Goal: Task Accomplishment & Management: Use online tool/utility

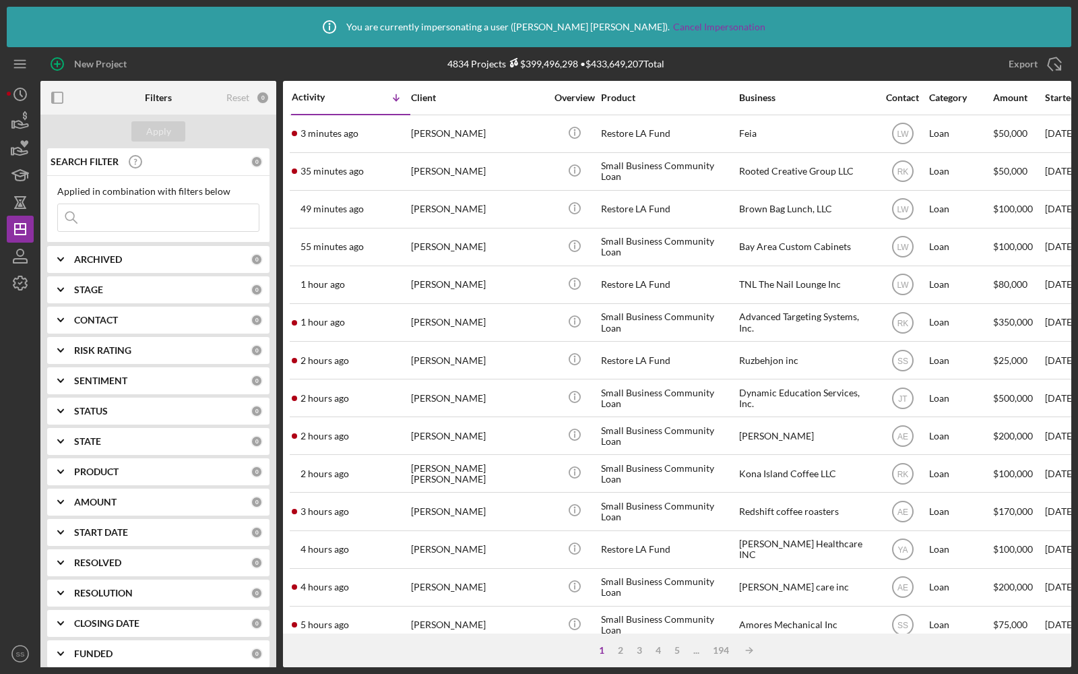
click at [170, 213] on input at bounding box center [158, 217] width 201 height 27
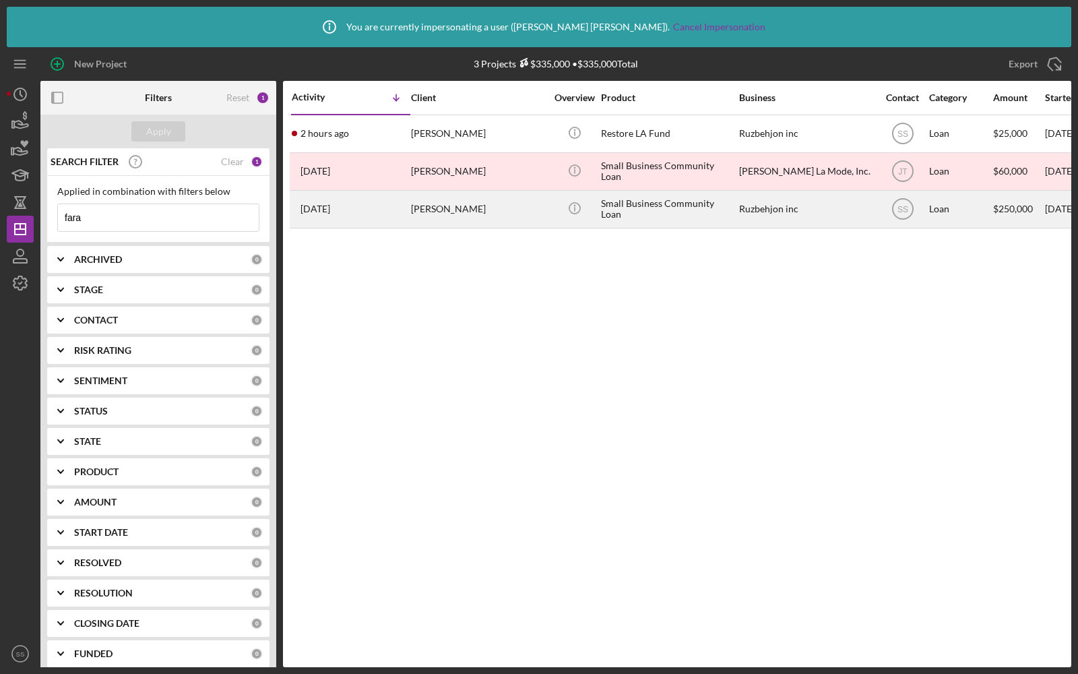
type input "fara"
click at [538, 207] on div "Roozbeh Farahanipour" at bounding box center [478, 209] width 135 height 36
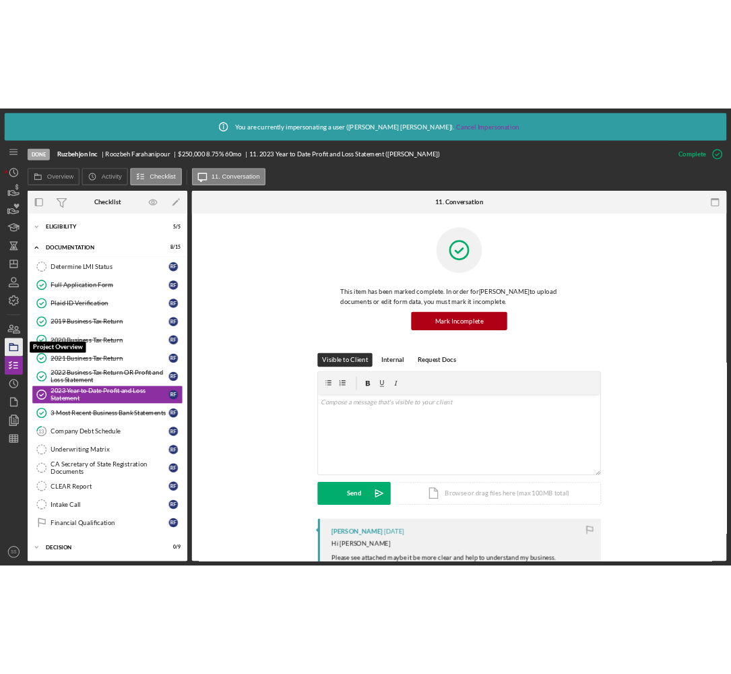
scroll to position [5, 0]
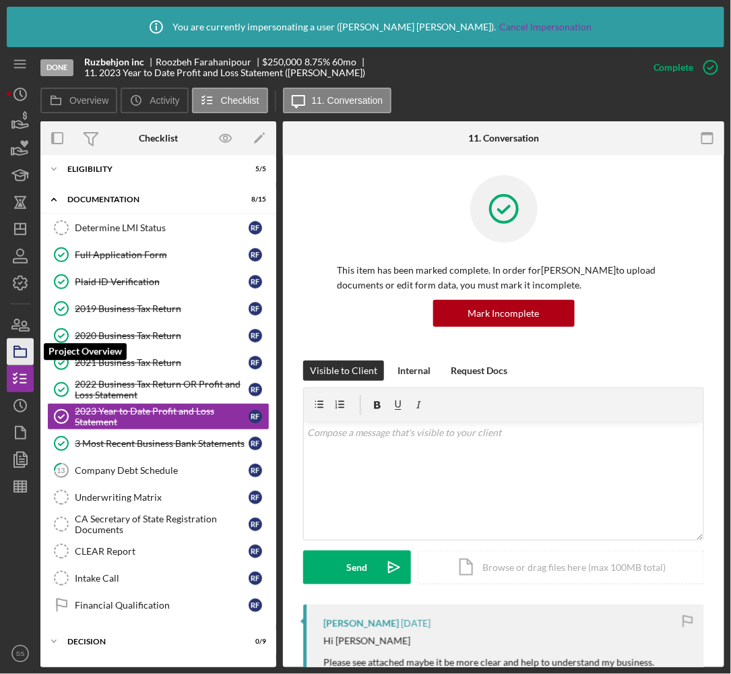
click at [18, 347] on icon "button" at bounding box center [20, 352] width 34 height 34
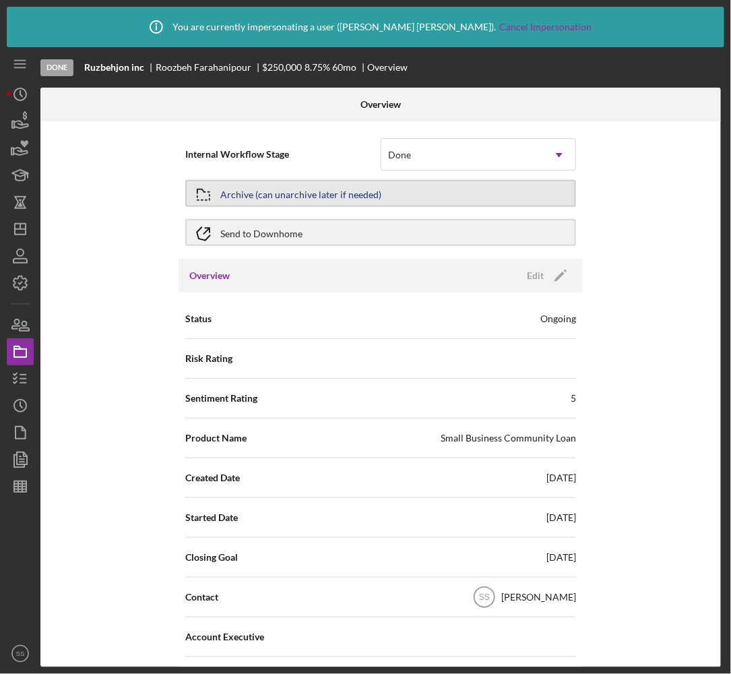
click at [275, 201] on div "Archive (can unarchive later if needed)" at bounding box center [300, 193] width 161 height 24
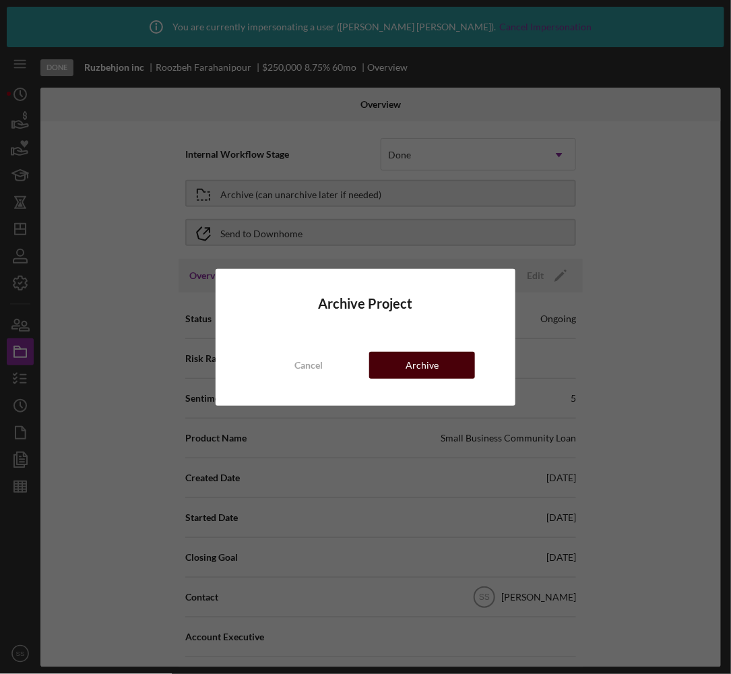
click at [430, 362] on div "Archive" at bounding box center [422, 365] width 33 height 27
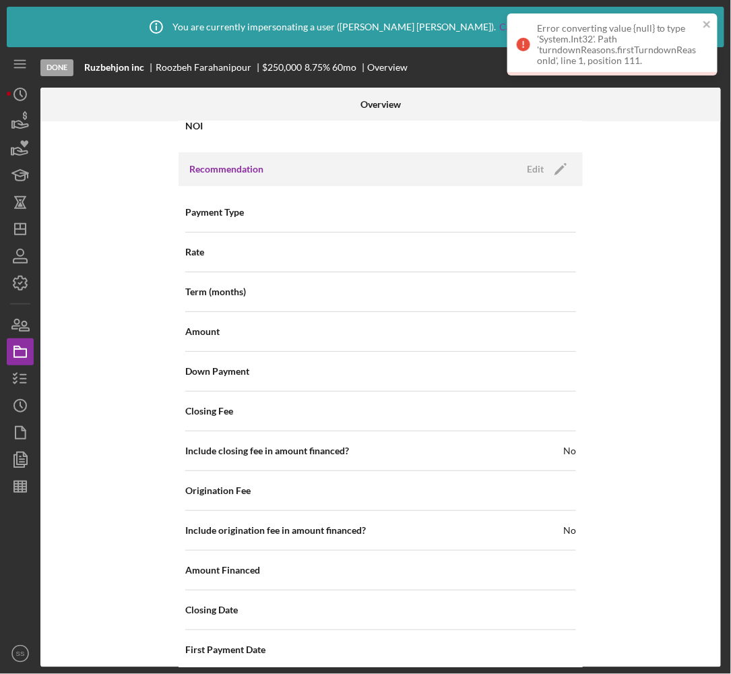
scroll to position [1577, 0]
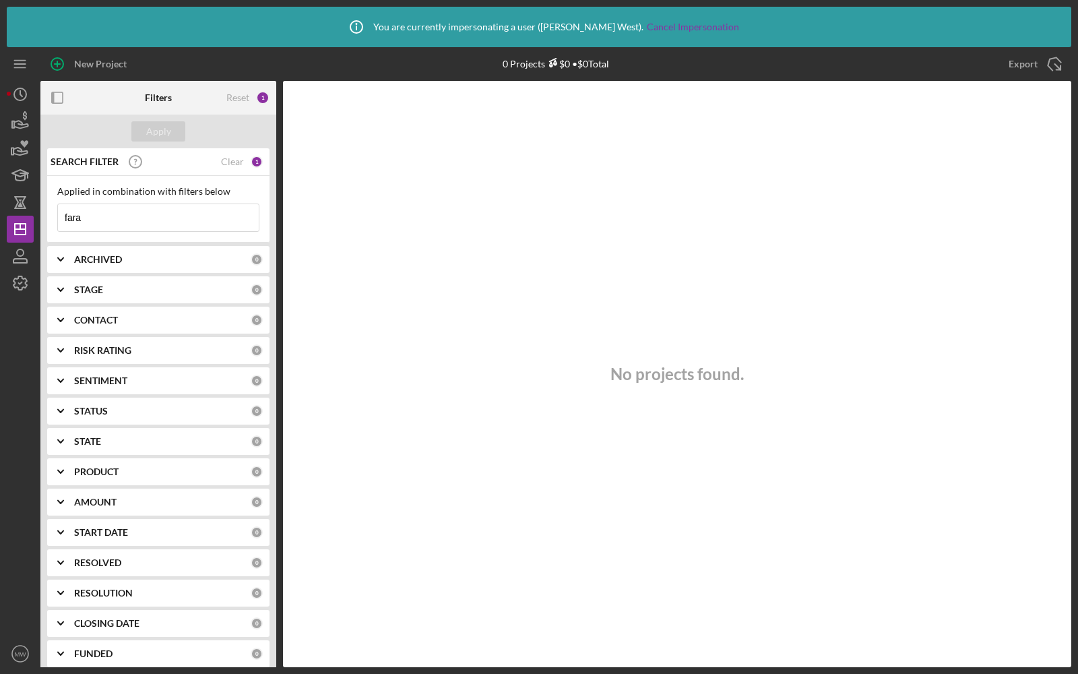
click at [170, 217] on input "fara" at bounding box center [158, 217] width 201 height 27
click at [28, 277] on icon "button" at bounding box center [20, 283] width 34 height 34
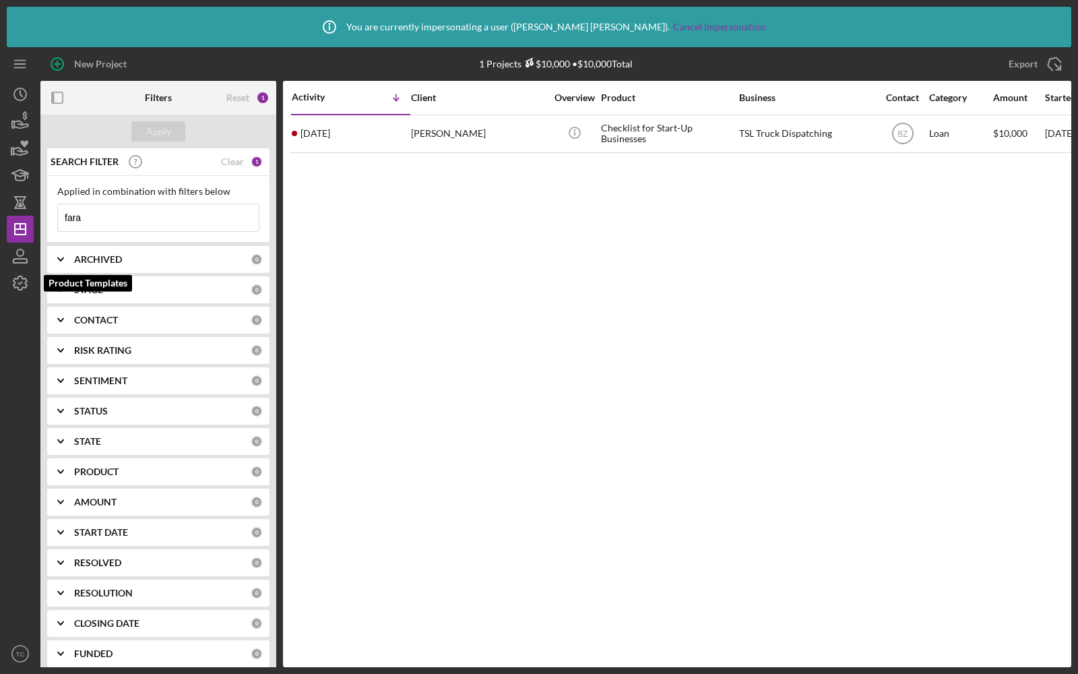
click at [24, 286] on icon "button" at bounding box center [20, 283] width 34 height 34
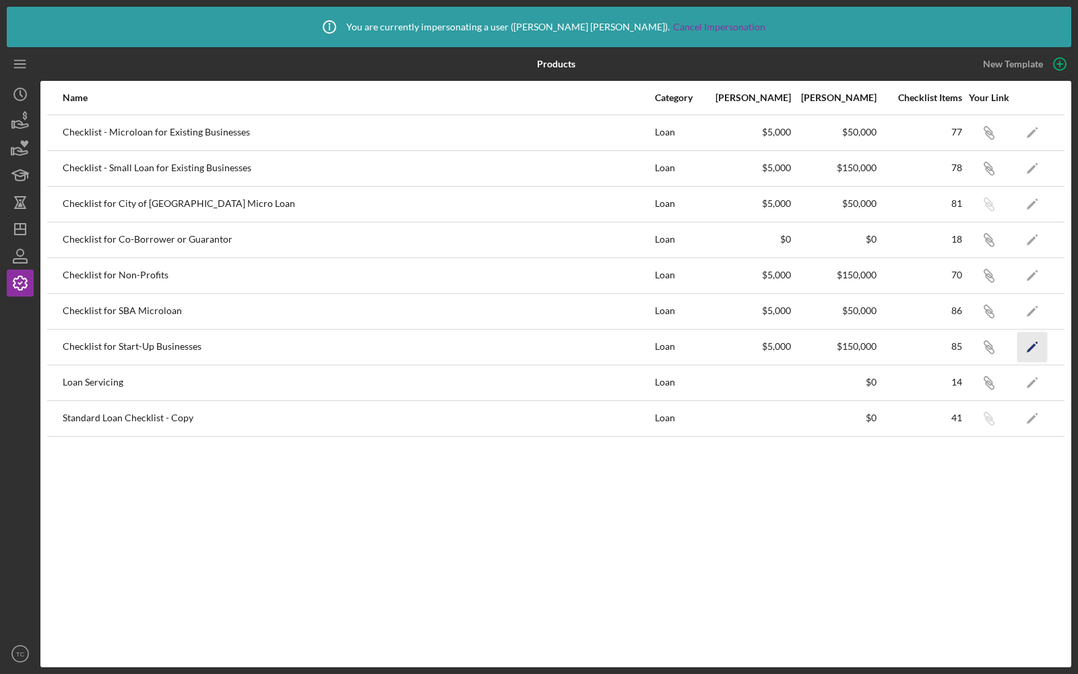
click at [1027, 342] on icon "Icon/Edit" at bounding box center [1032, 346] width 30 height 30
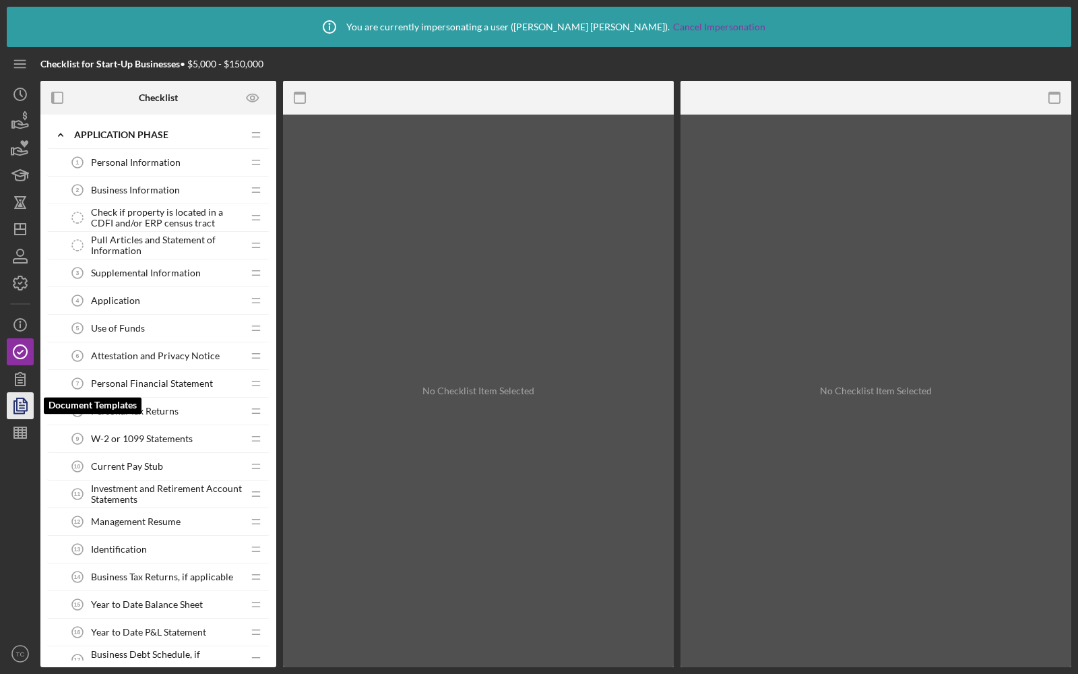
click at [18, 414] on icon "button" at bounding box center [20, 406] width 34 height 34
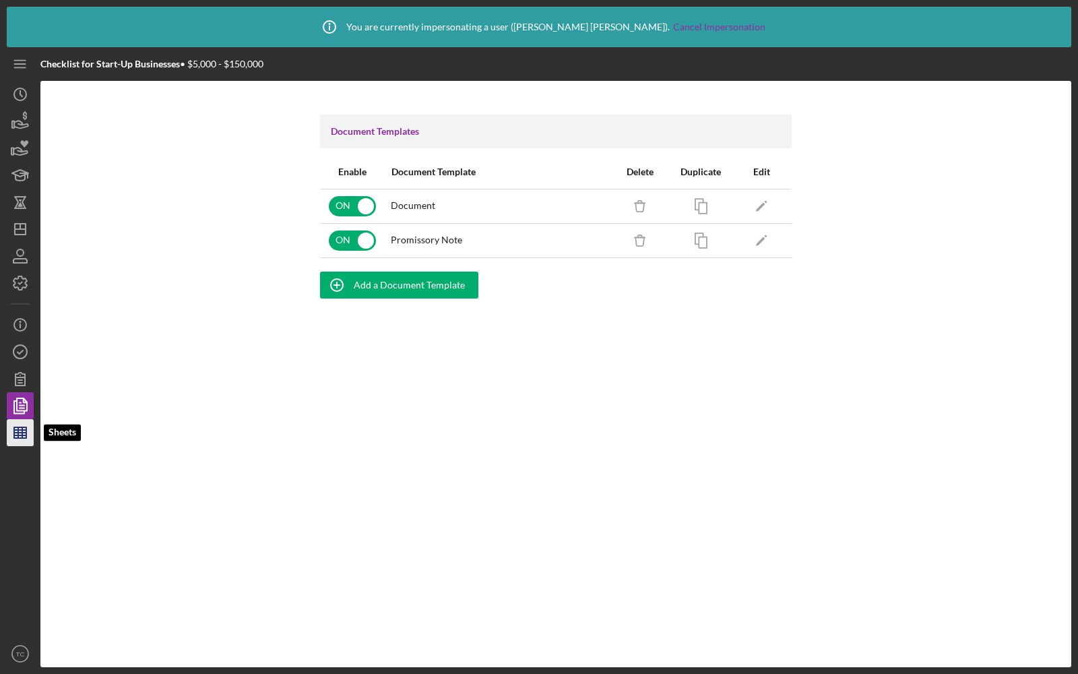
click at [20, 428] on icon "button" at bounding box center [20, 433] width 34 height 34
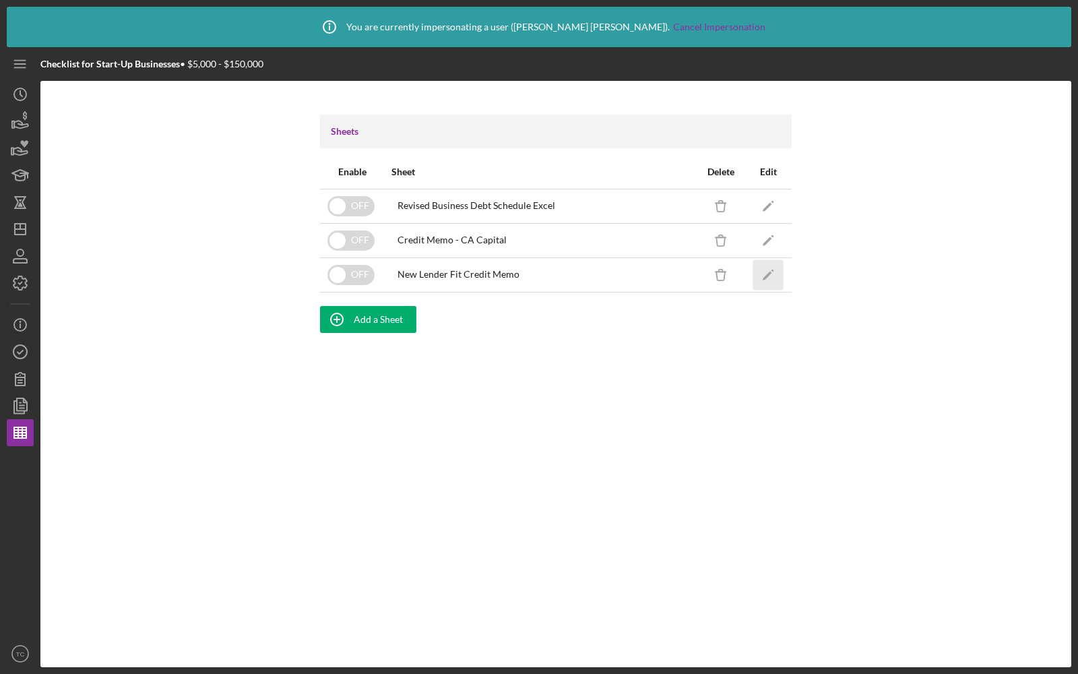
click at [764, 268] on icon "Icon/Edit" at bounding box center [768, 274] width 30 height 30
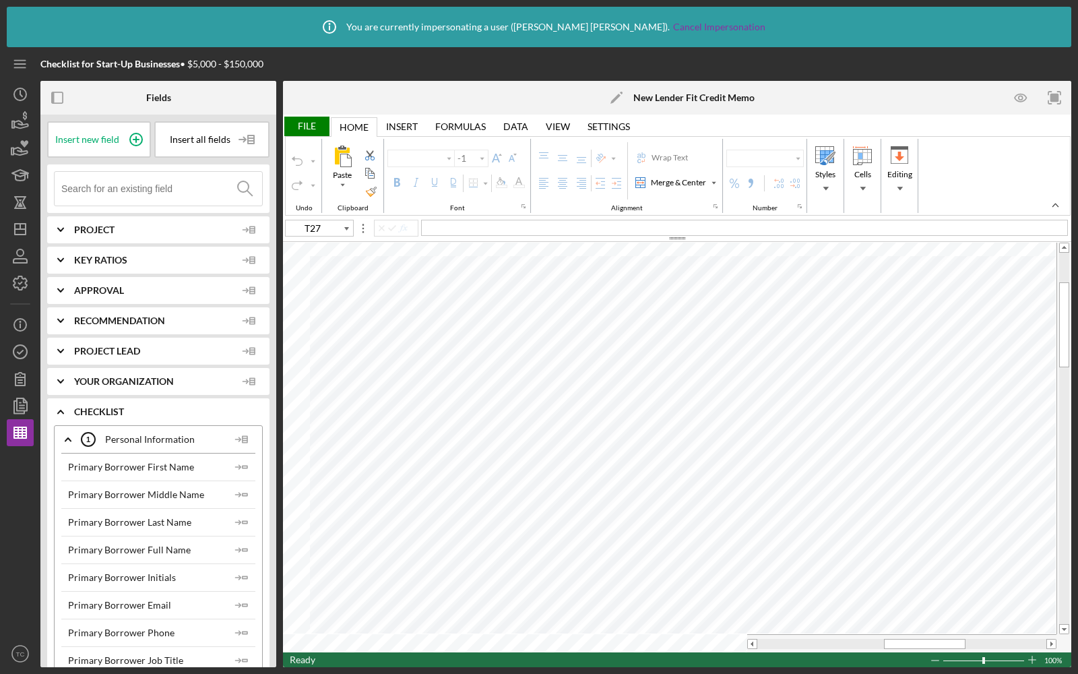
type input "Calibri"
type input "11"
click at [20, 347] on icon "button" at bounding box center [20, 352] width 34 height 34
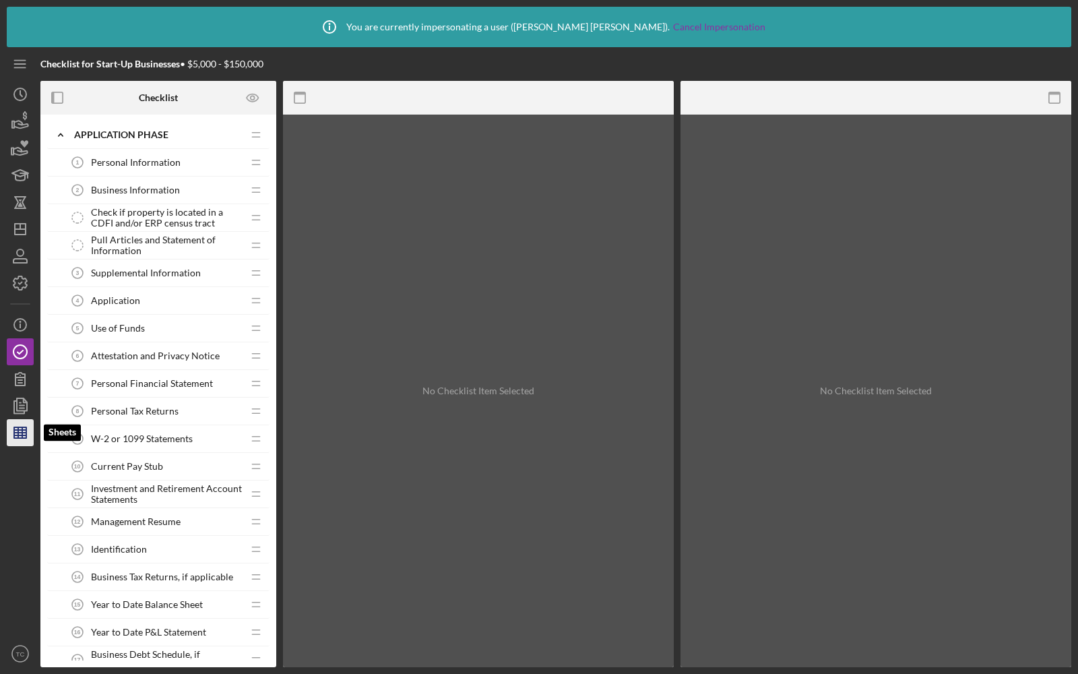
click at [20, 430] on icon "button" at bounding box center [20, 433] width 34 height 34
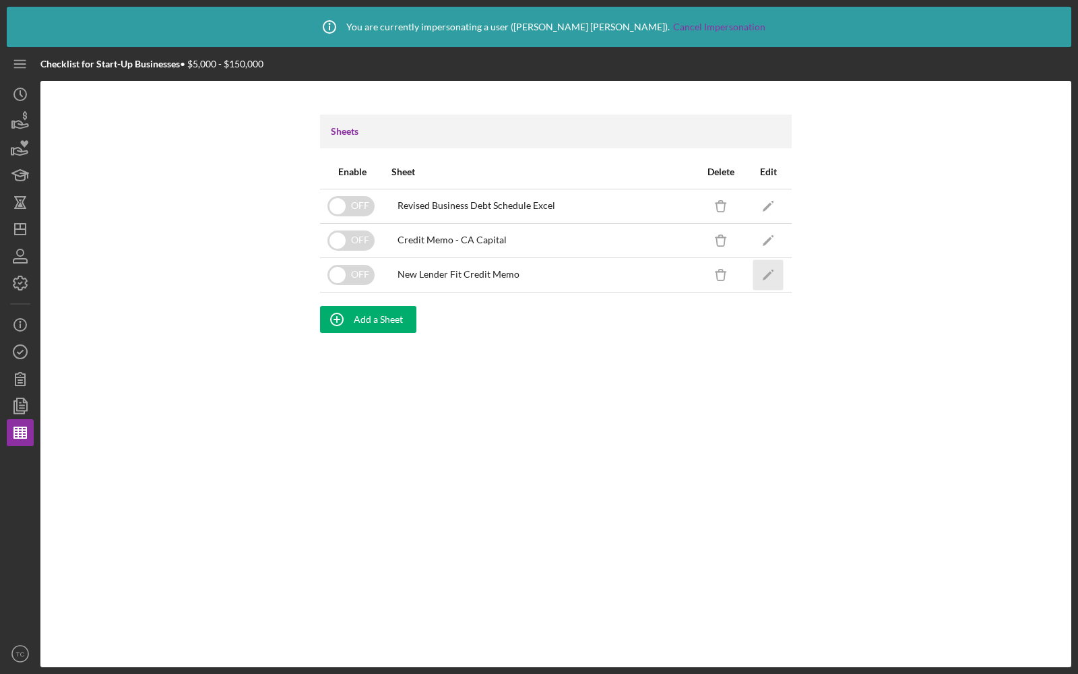
click at [773, 275] on icon "Icon/Edit" at bounding box center [768, 274] width 30 height 30
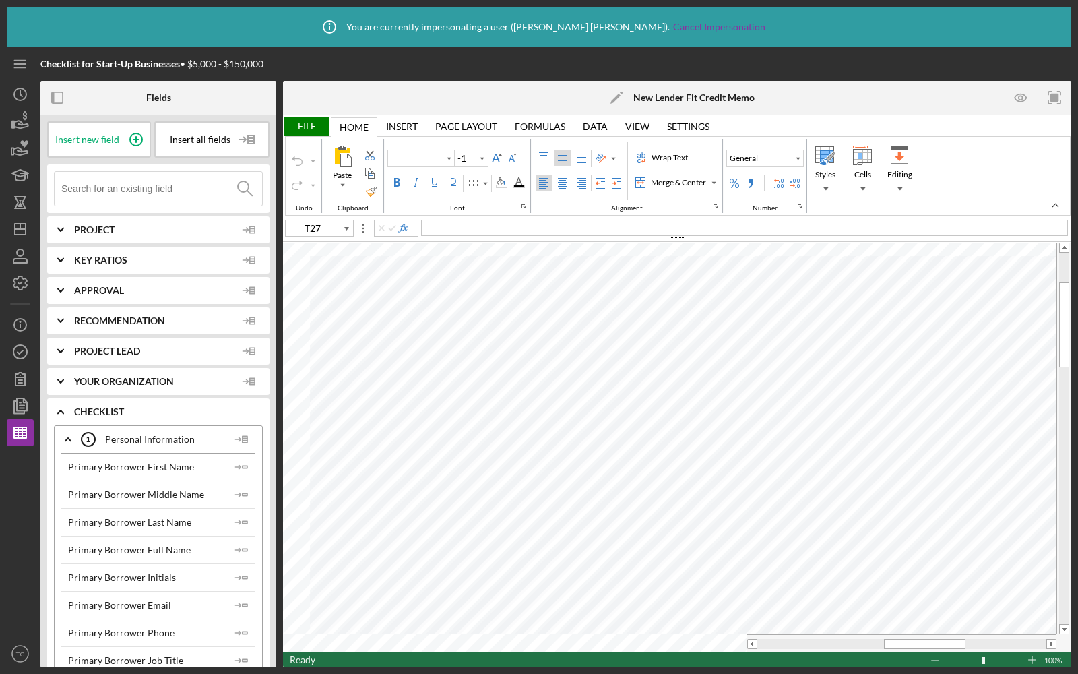
type input "Calibri"
type input "11"
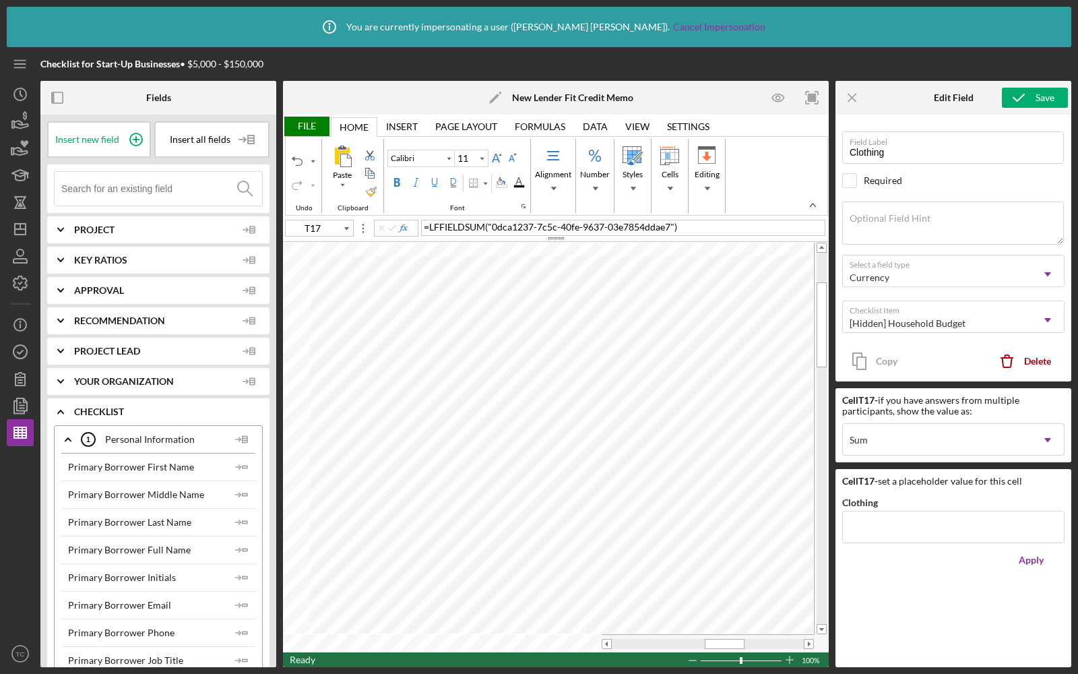
type input "P16"
click at [19, 352] on icon "button" at bounding box center [20, 352] width 34 height 34
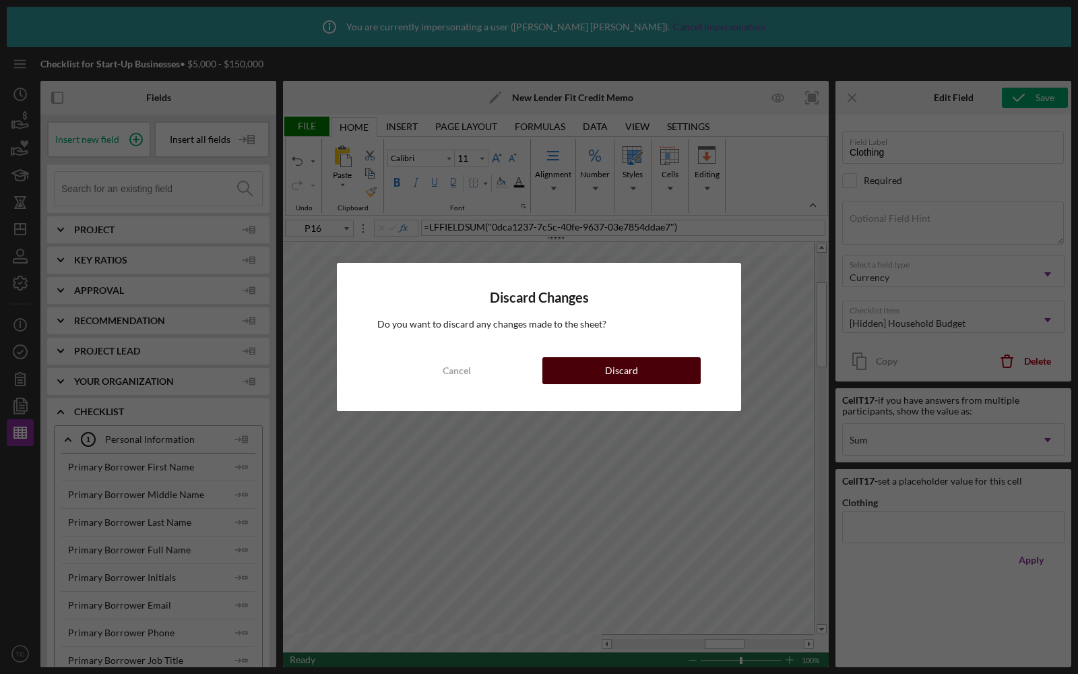
click at [579, 360] on button "Discard" at bounding box center [621, 370] width 158 height 27
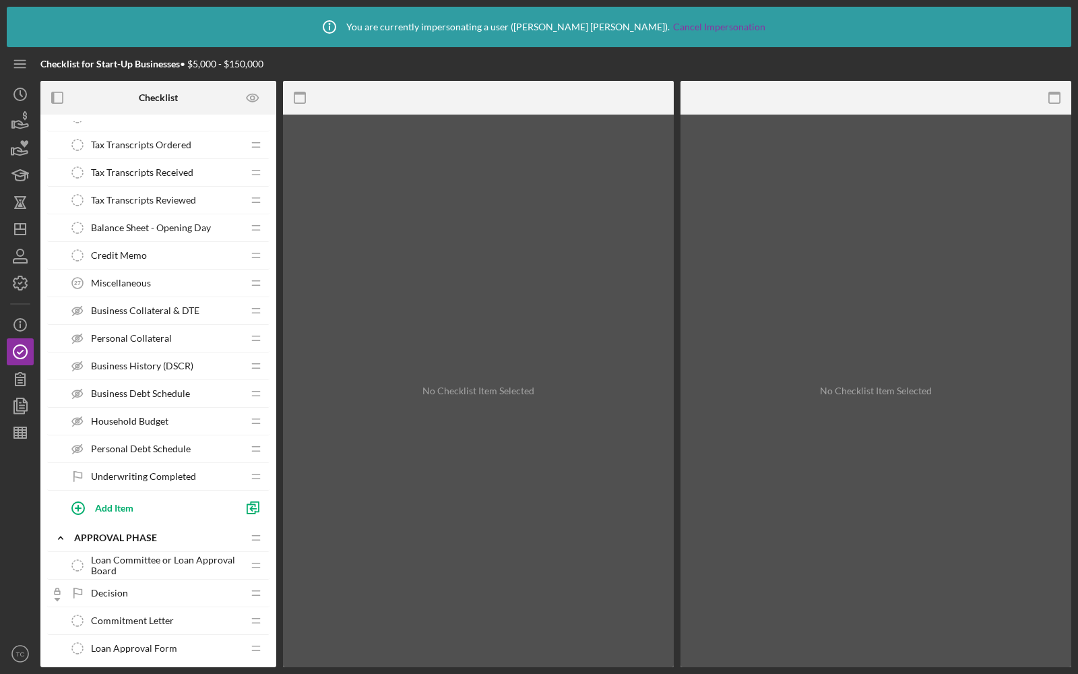
scroll to position [1270, 0]
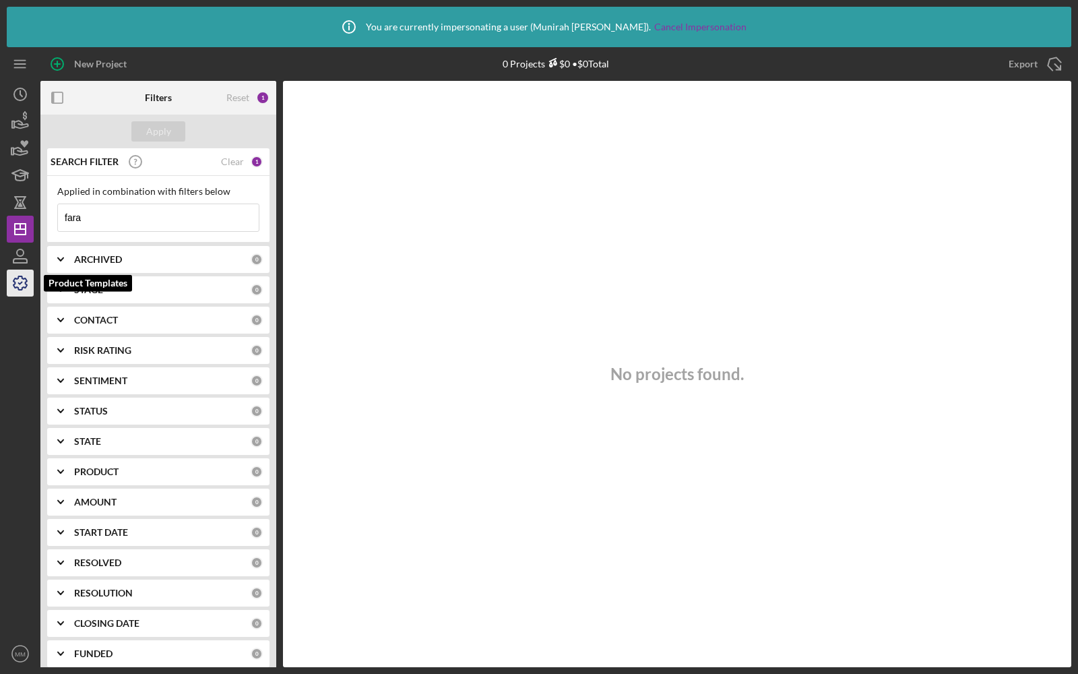
click at [9, 284] on icon "button" at bounding box center [20, 283] width 34 height 34
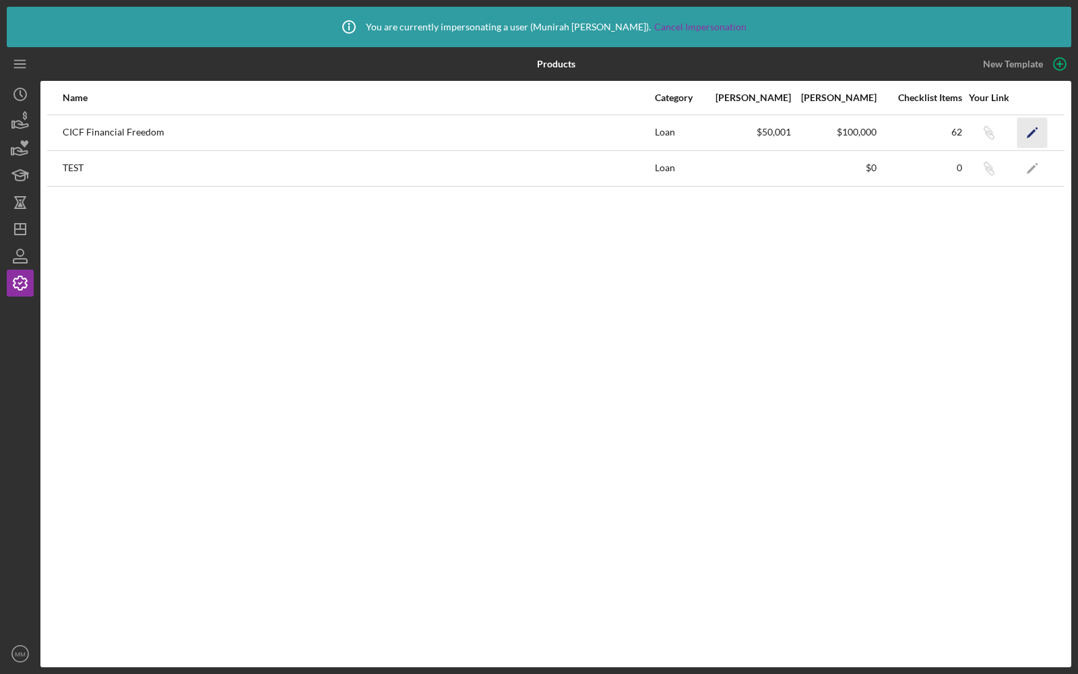
click at [1031, 134] on icon "Icon/Edit" at bounding box center [1032, 132] width 30 height 30
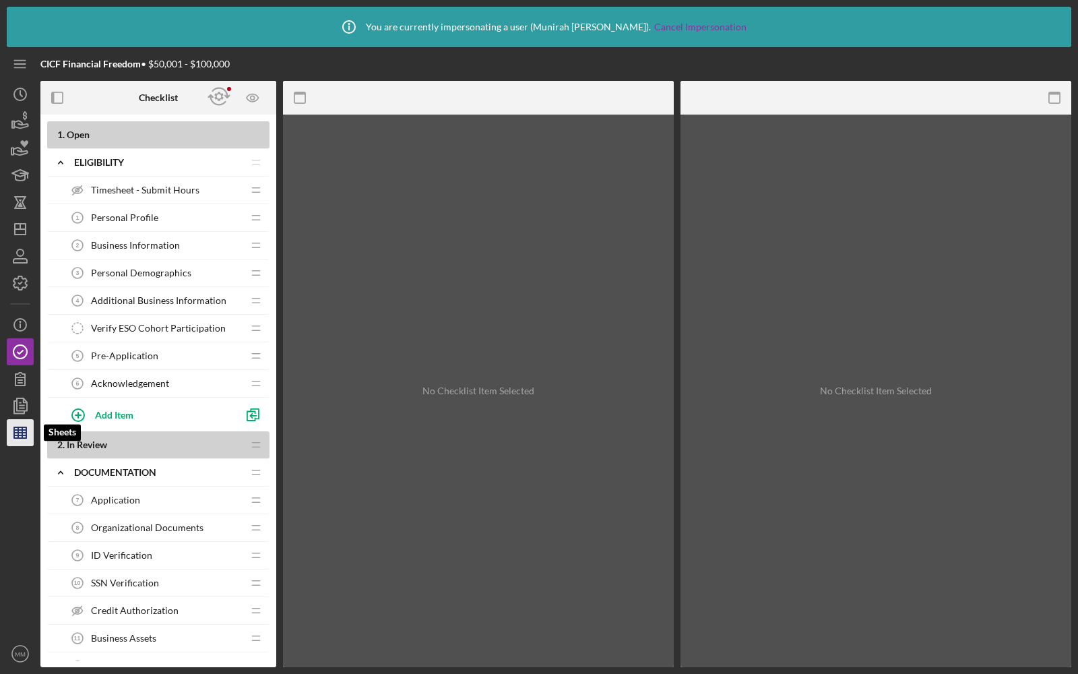
click at [18, 428] on line "button" at bounding box center [18, 432] width 0 height 11
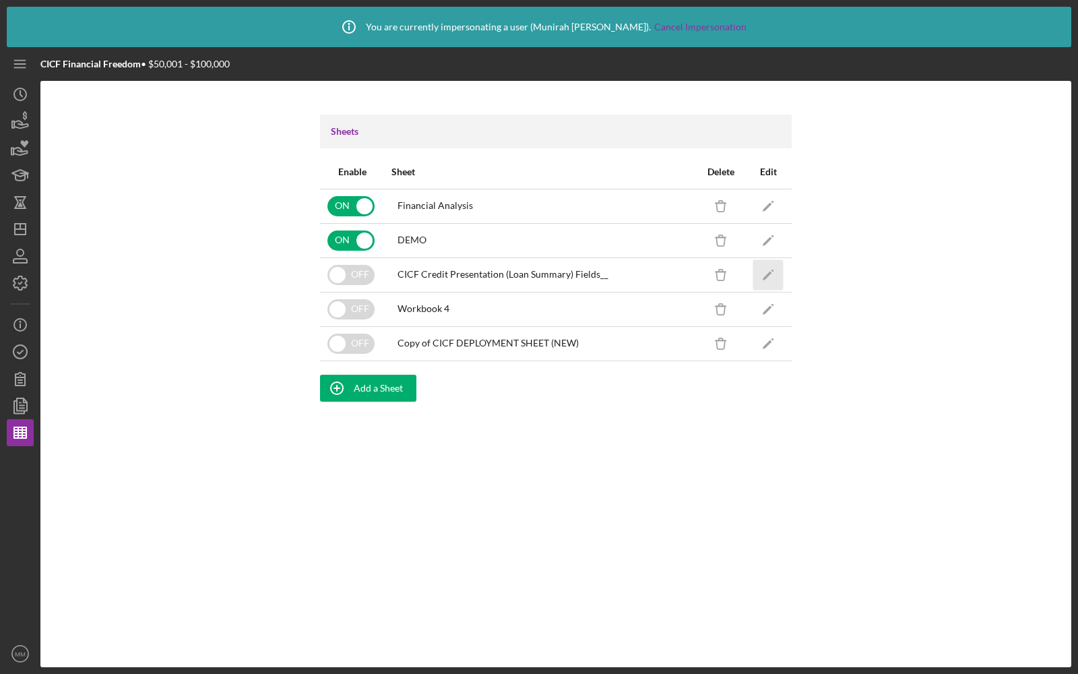
click at [775, 280] on icon "Icon/Edit" at bounding box center [768, 274] width 30 height 30
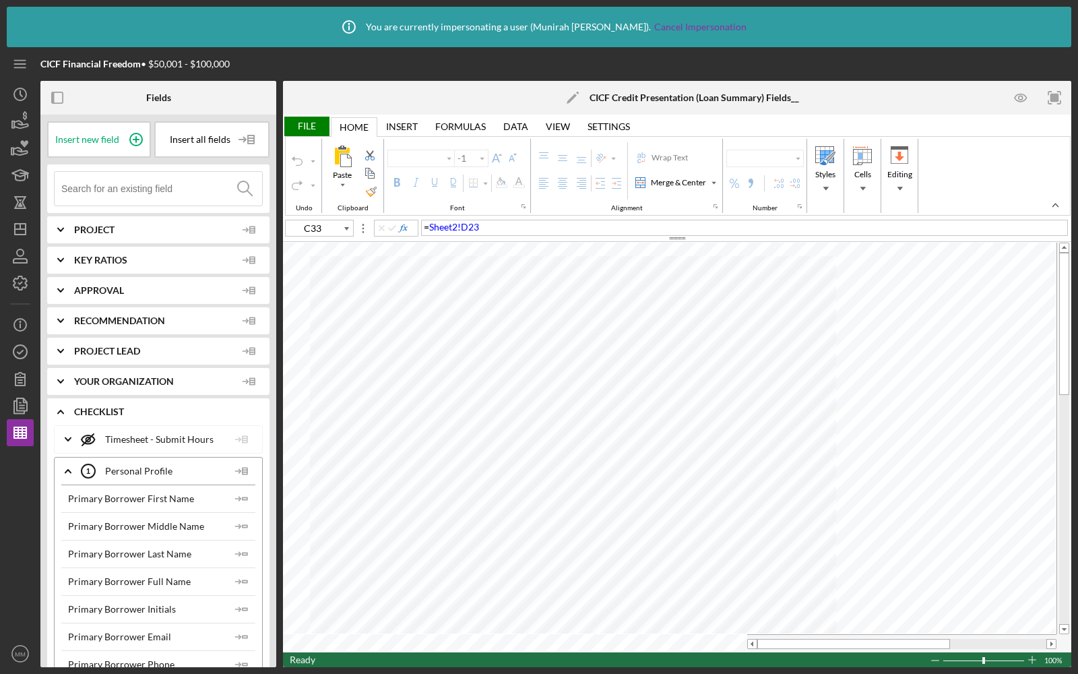
type input "Arial"
type input "9"
type input "C8"
click at [150, 185] on input at bounding box center [161, 189] width 201 height 34
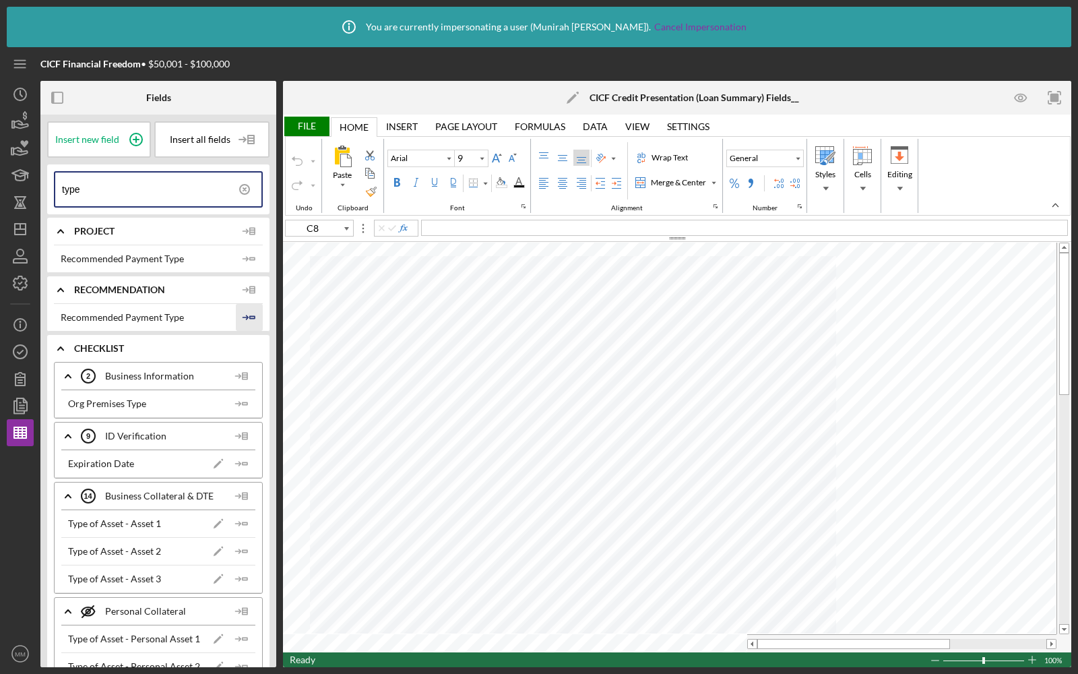
type input "type"
click at [251, 315] on icon "Icon/Insert Field" at bounding box center [249, 317] width 27 height 27
type input "C9"
click at [148, 195] on input "type" at bounding box center [161, 189] width 199 height 34
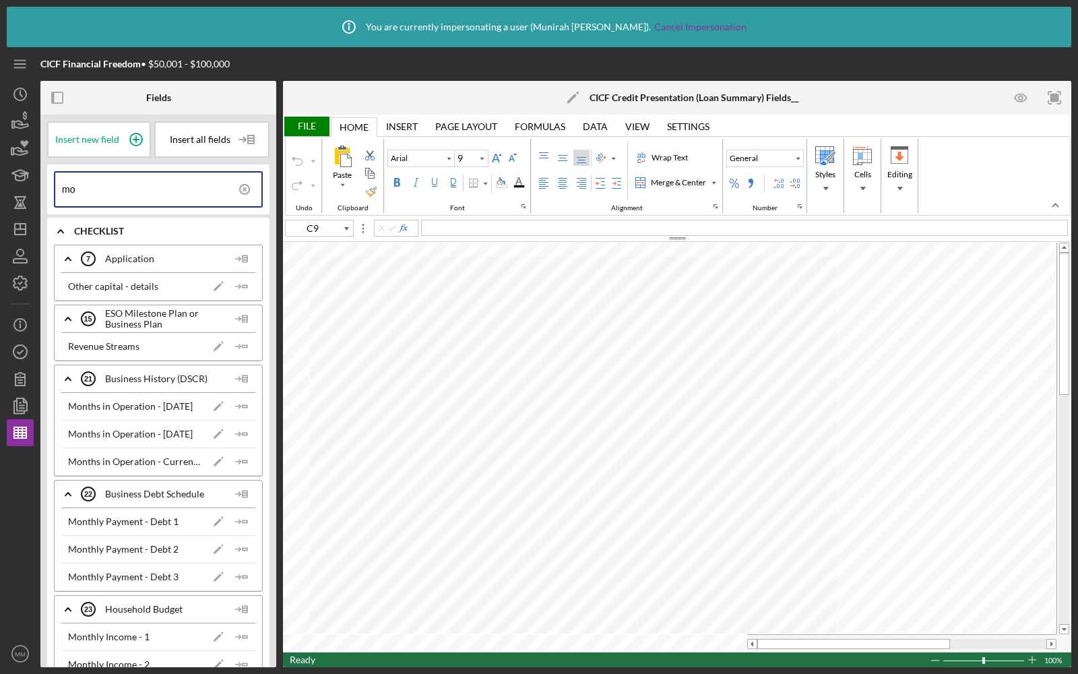
type input "m"
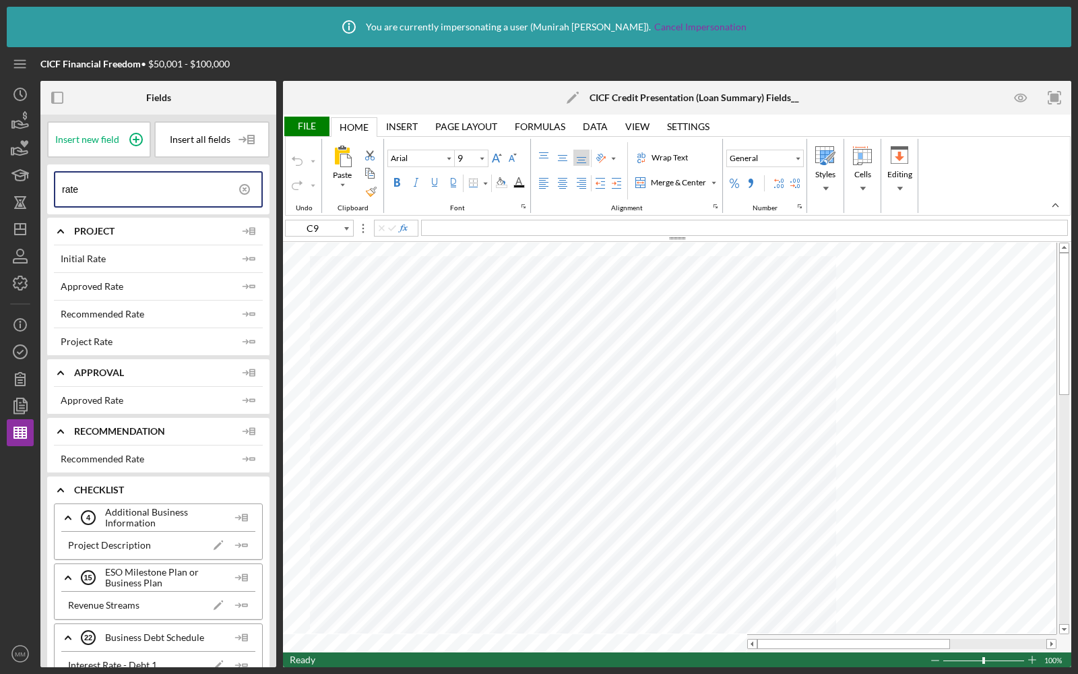
type input "rate"
click at [241, 335] on icon "Icon/Insert Field" at bounding box center [249, 341] width 27 height 27
type input "C11"
click at [96, 187] on input "rate" at bounding box center [161, 189] width 199 height 34
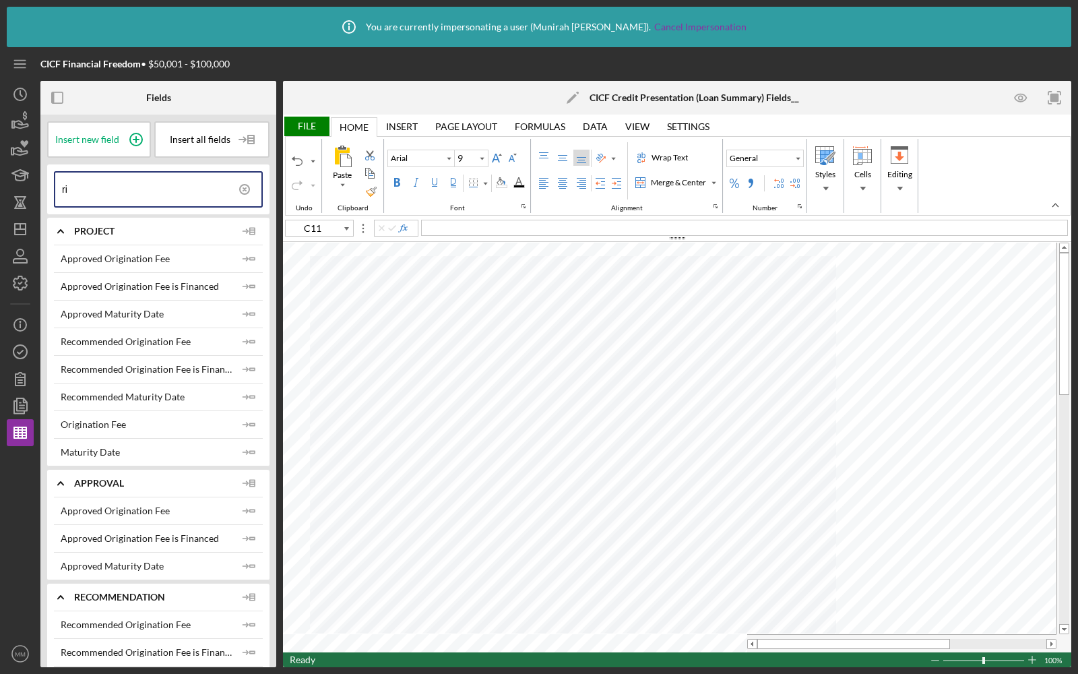
type input "r"
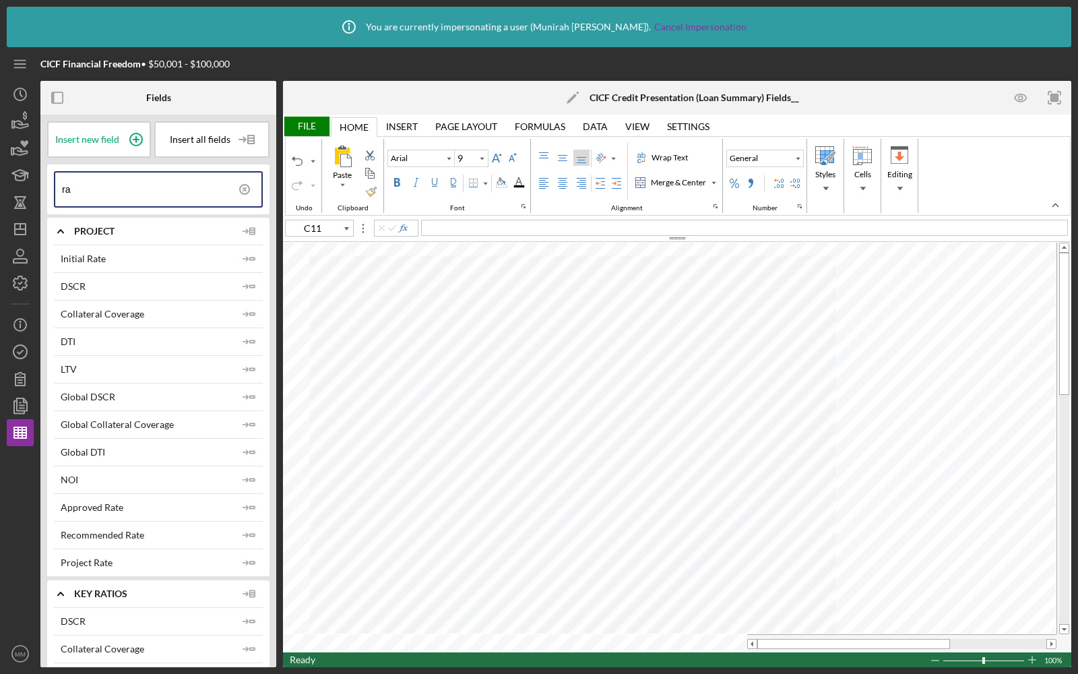
type input "r"
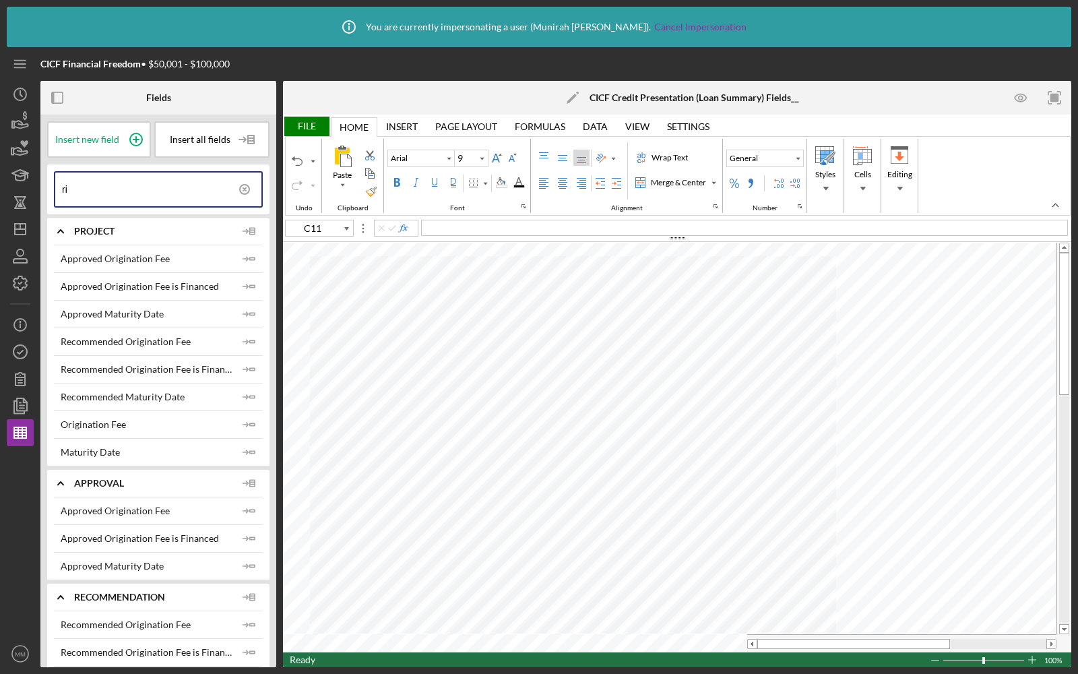
type input "r"
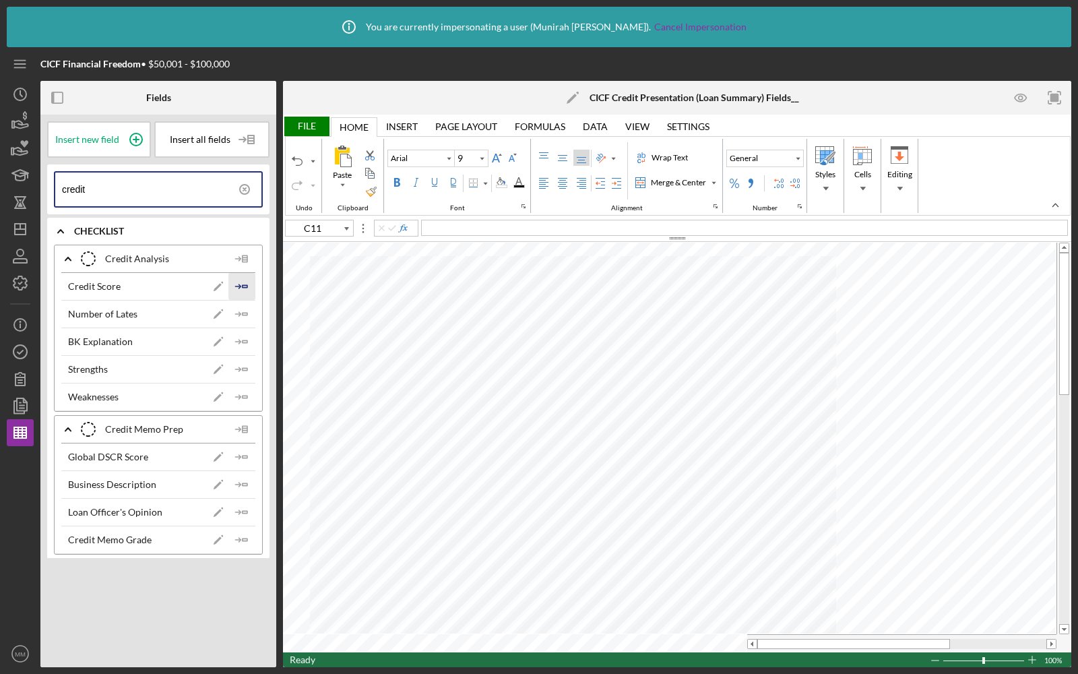
type input "credit"
click at [241, 290] on icon "Icon/Insert Field" at bounding box center [241, 286] width 27 height 27
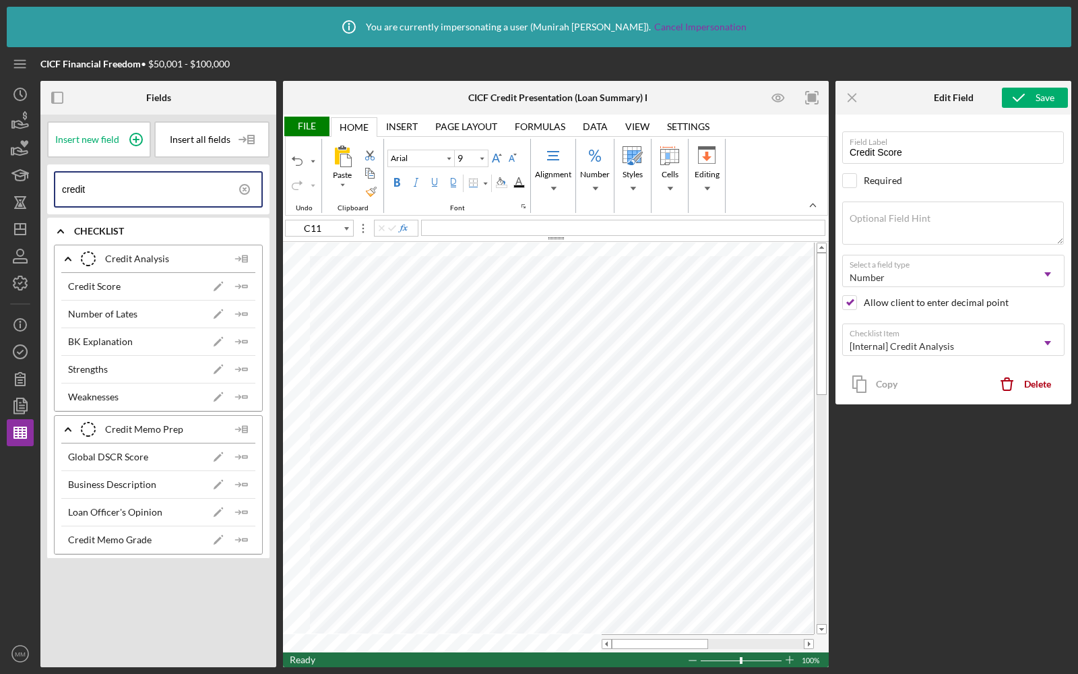
click at [305, 123] on div "File" at bounding box center [306, 127] width 46 height 20
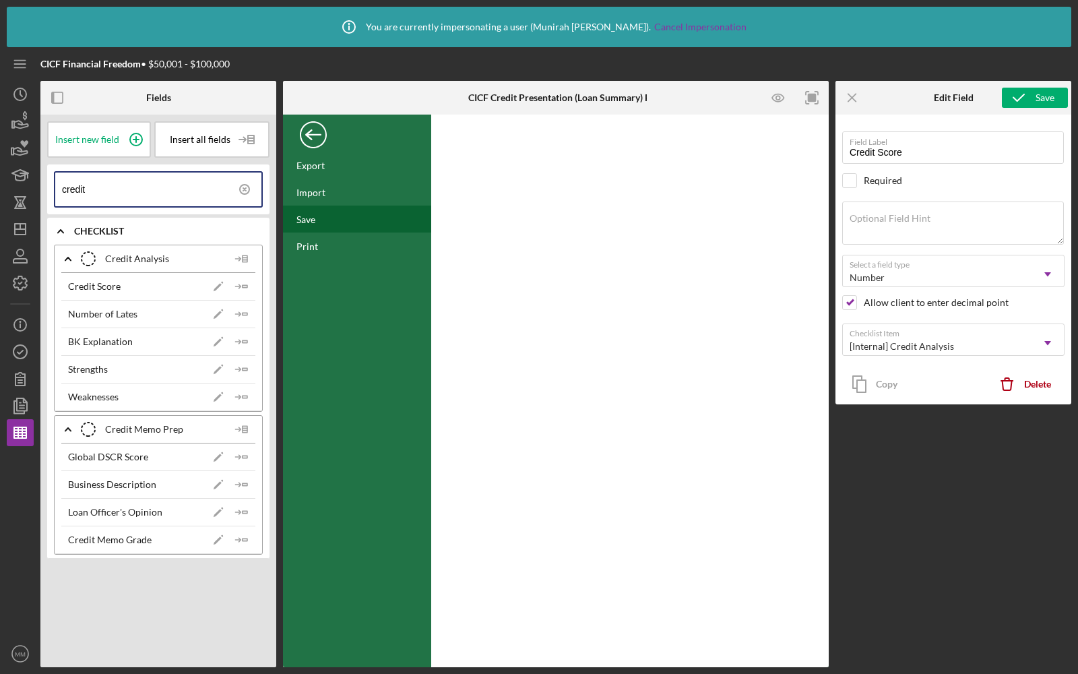
click at [318, 217] on div "Save" at bounding box center [357, 218] width 148 height 27
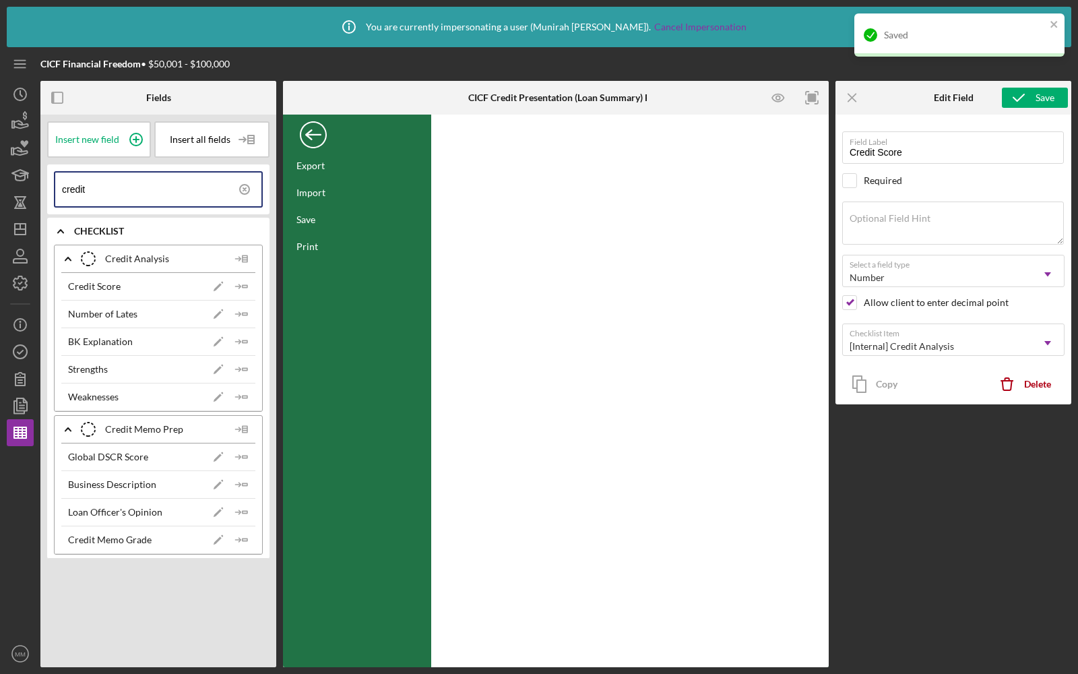
click at [315, 140] on div "Back" at bounding box center [313, 131] width 27 height 27
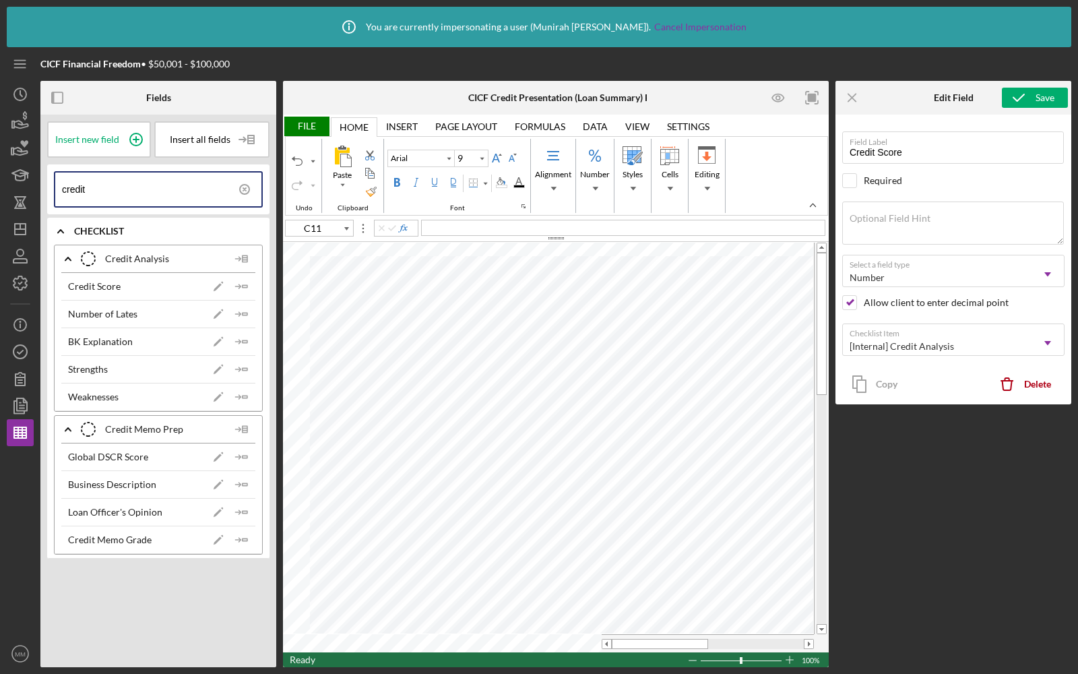
type input "C12"
click at [150, 191] on input "credit" at bounding box center [161, 189] width 199 height 34
click at [236, 280] on icon "Icon/Insert Field" at bounding box center [241, 286] width 27 height 27
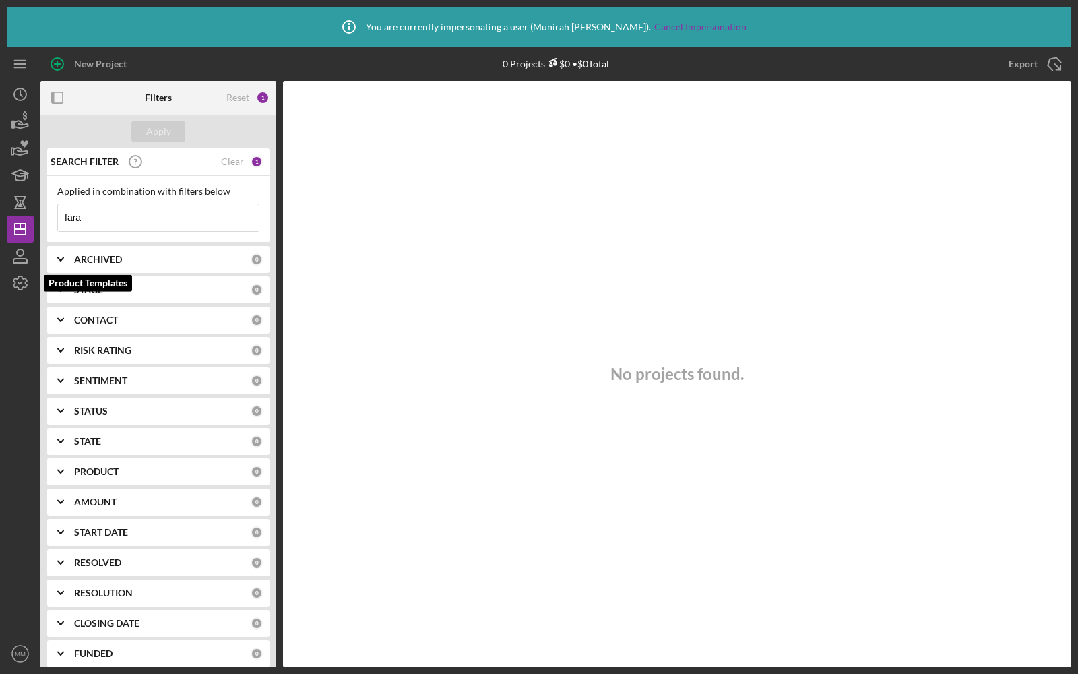
click at [19, 284] on polyline "button" at bounding box center [20, 283] width 3 height 2
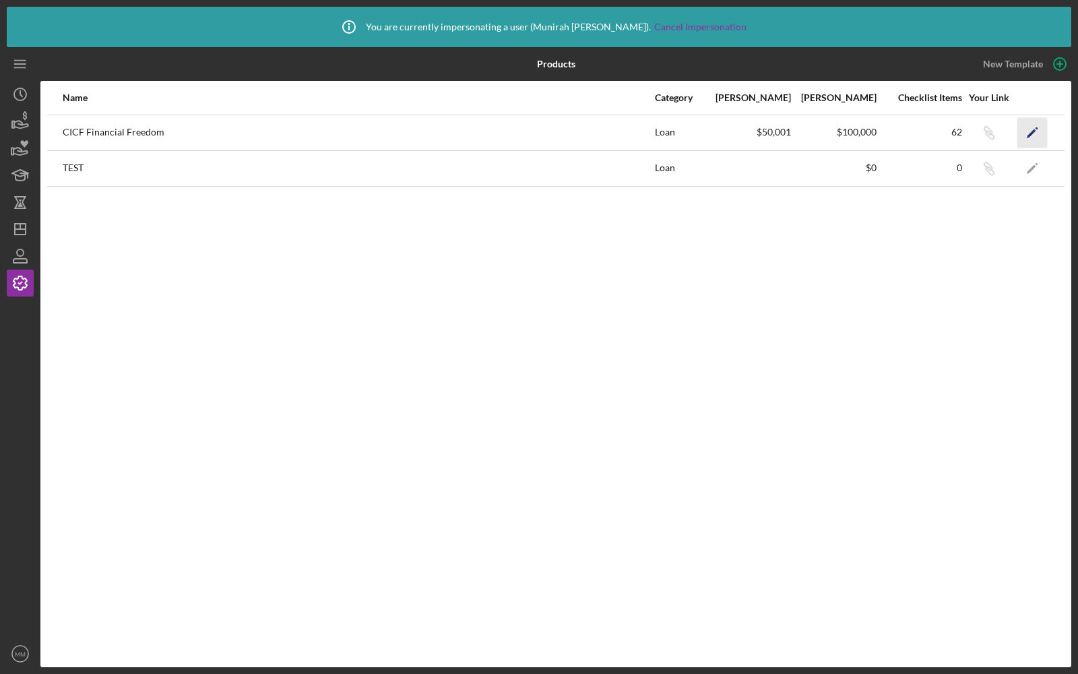
click at [1028, 126] on icon "Icon/Edit" at bounding box center [1032, 132] width 30 height 30
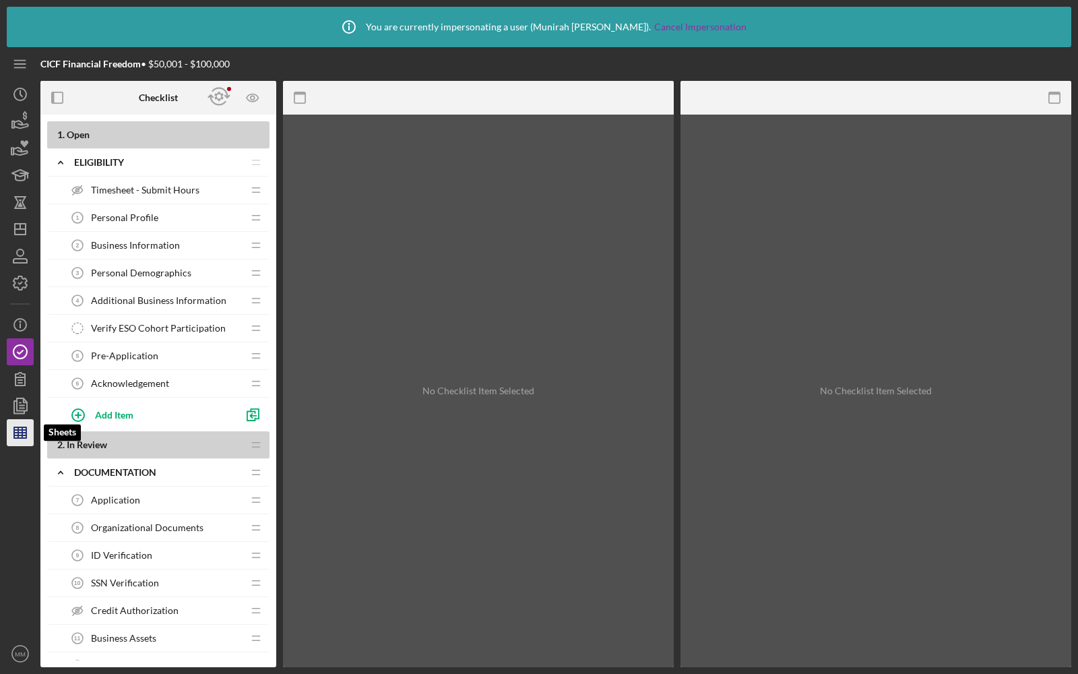
click at [29, 434] on icon "button" at bounding box center [20, 433] width 34 height 34
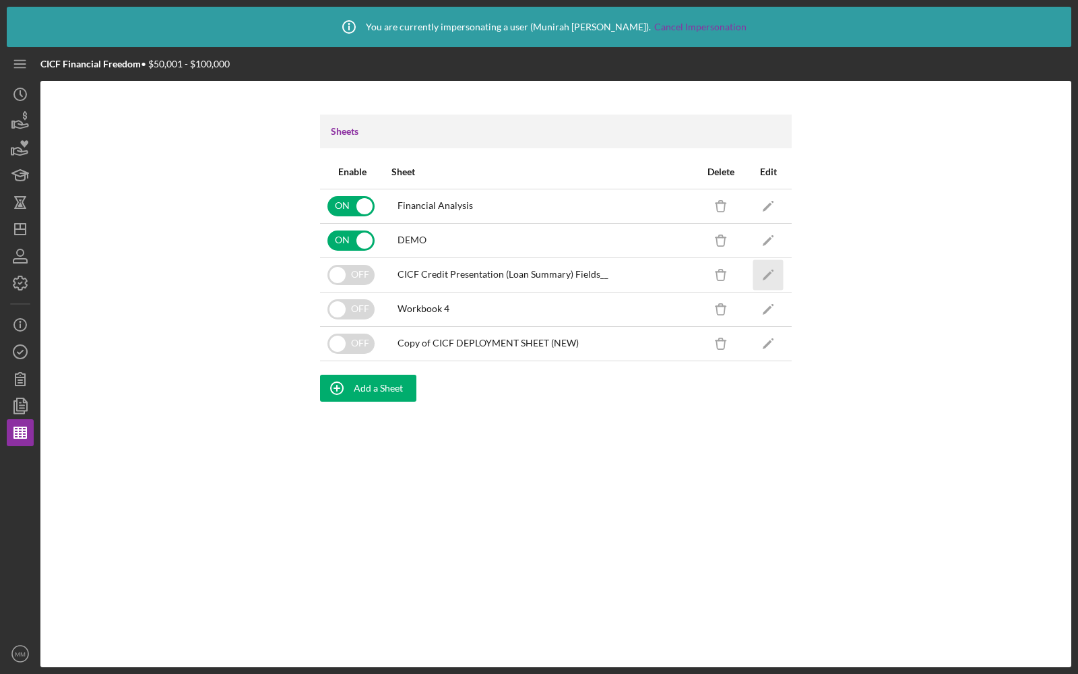
click at [771, 278] on icon "Icon/Edit" at bounding box center [768, 274] width 30 height 30
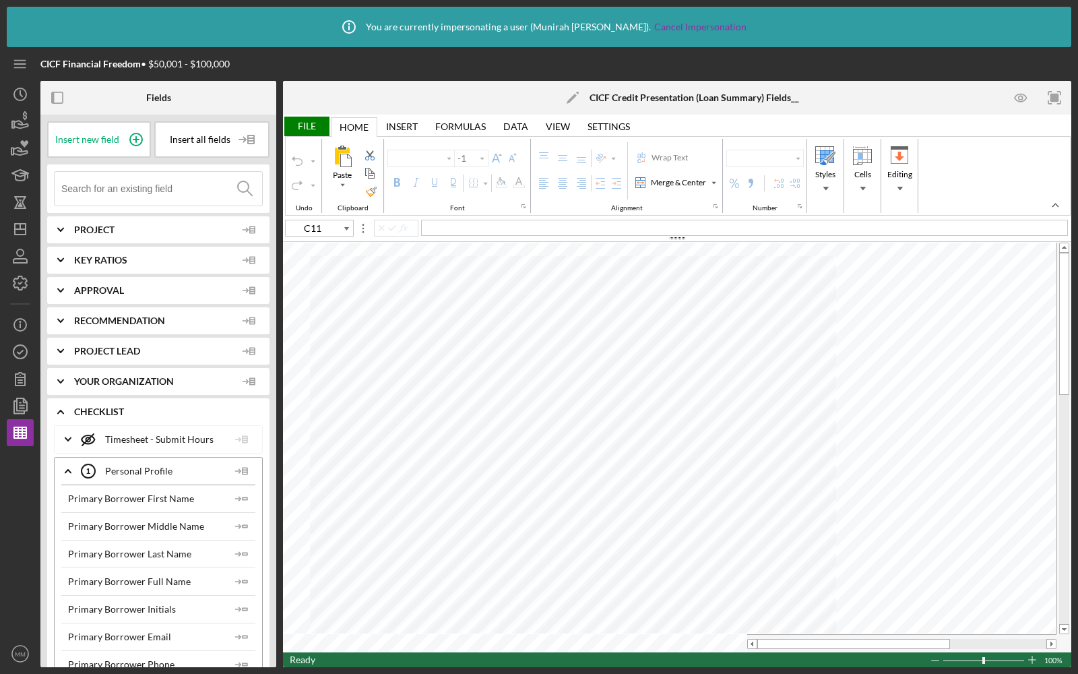
type input "Arial"
type input "9"
type input "C12"
click at [167, 189] on input at bounding box center [161, 189] width 201 height 34
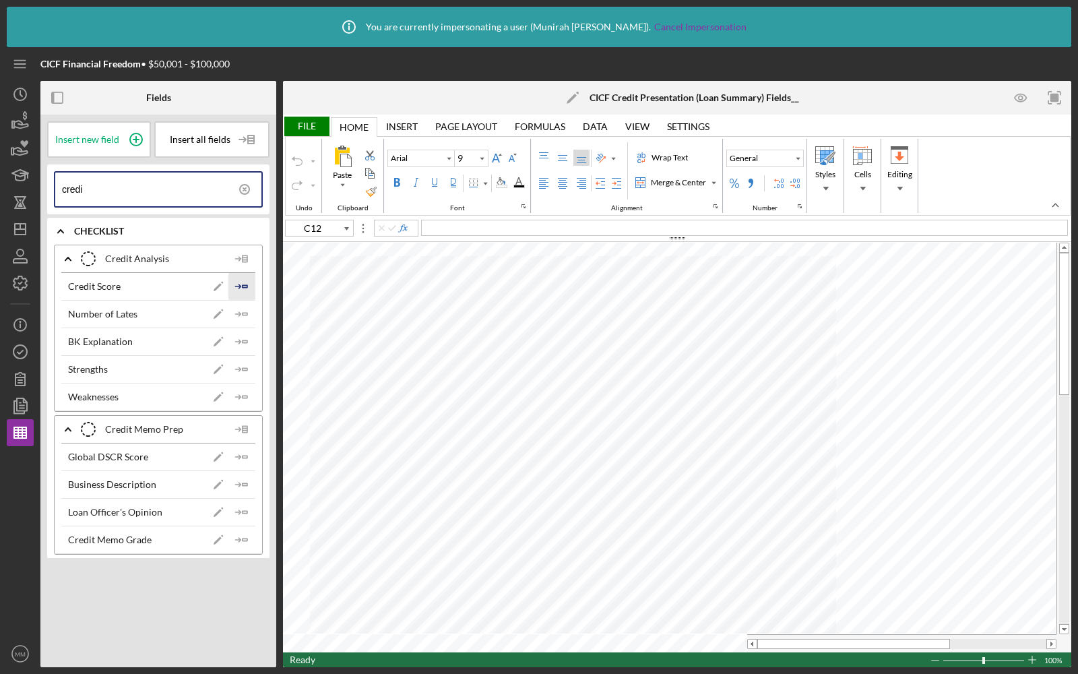
type input "credi"
click at [242, 288] on icon "Icon/Insert Field" at bounding box center [241, 286] width 27 height 27
click at [123, 203] on input "credi" at bounding box center [161, 189] width 199 height 34
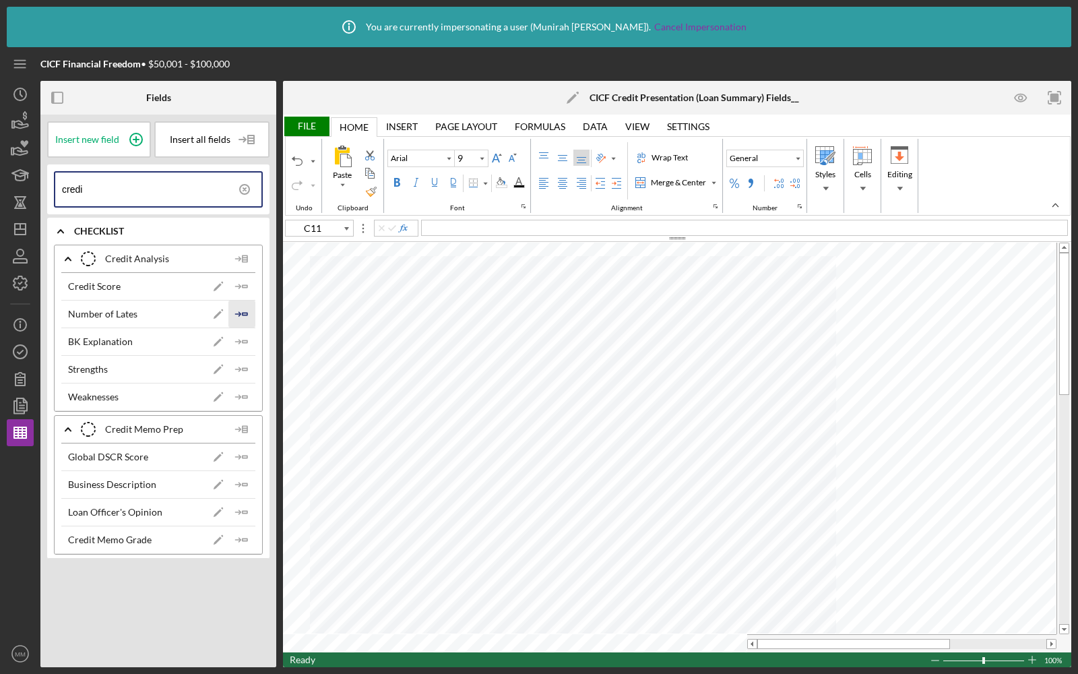
click at [241, 309] on icon "Icon/Insert Field" at bounding box center [241, 313] width 27 height 27
type input "C11"
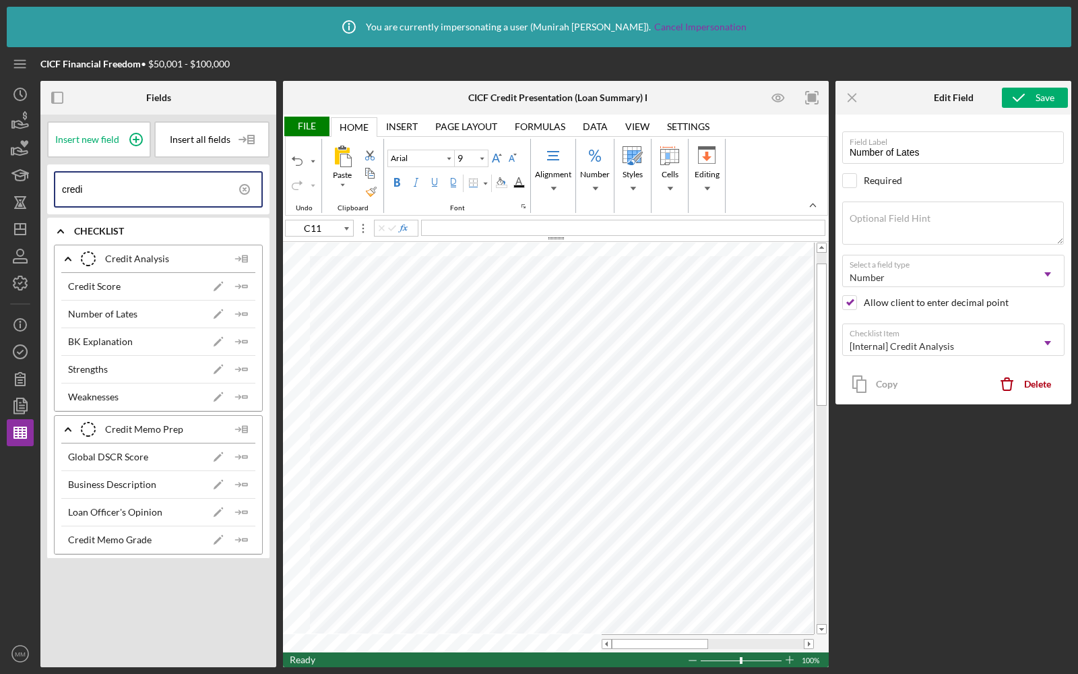
click at [307, 130] on div "File" at bounding box center [306, 127] width 46 height 20
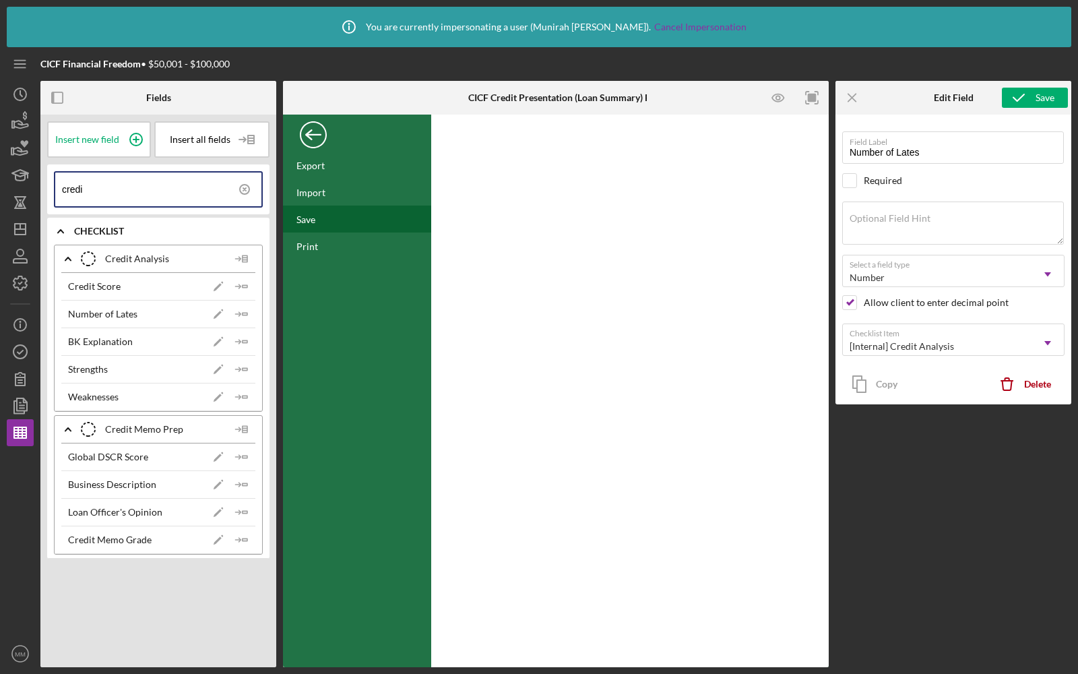
click at [324, 212] on div "Save" at bounding box center [357, 218] width 148 height 27
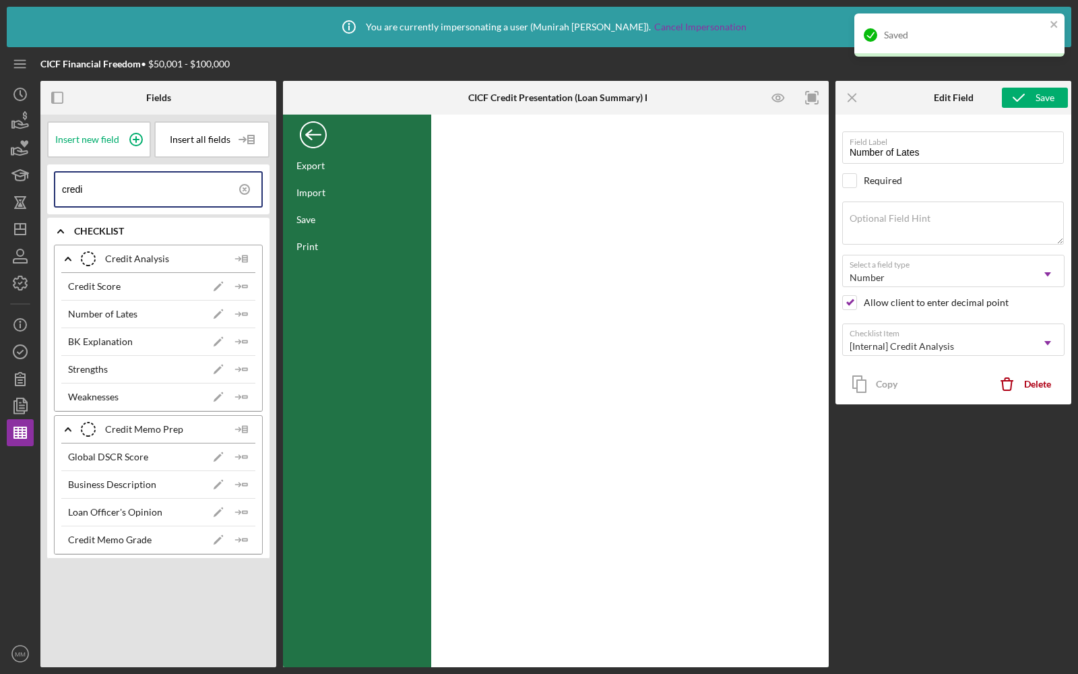
click at [311, 130] on div "Back" at bounding box center [313, 131] width 27 height 27
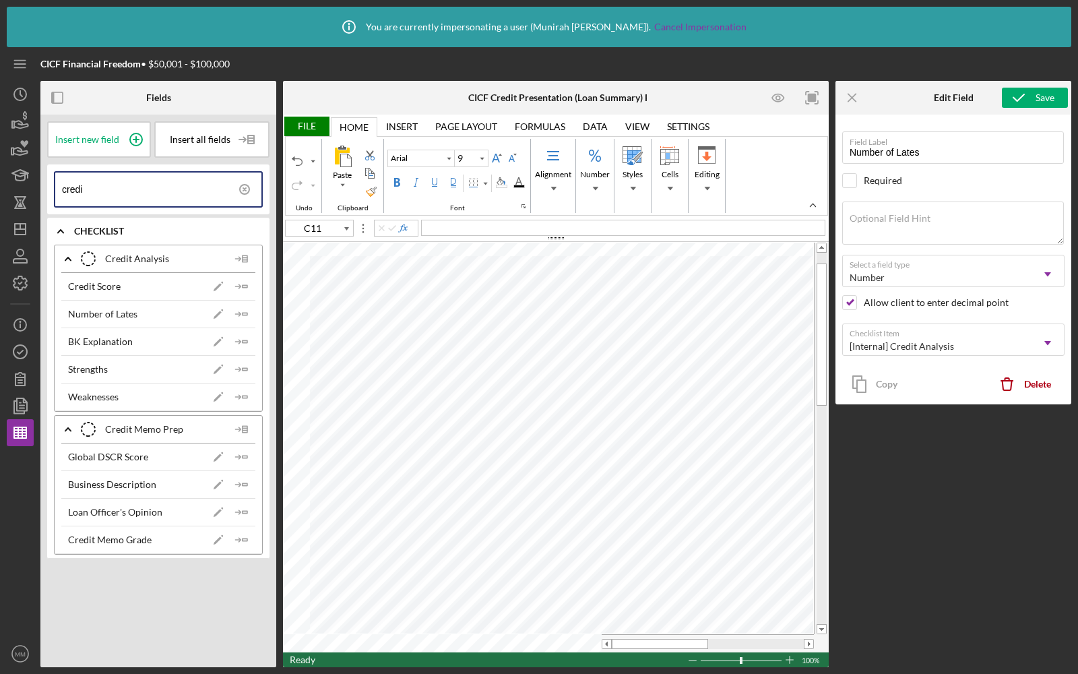
click at [242, 182] on icon at bounding box center [245, 189] width 34 height 34
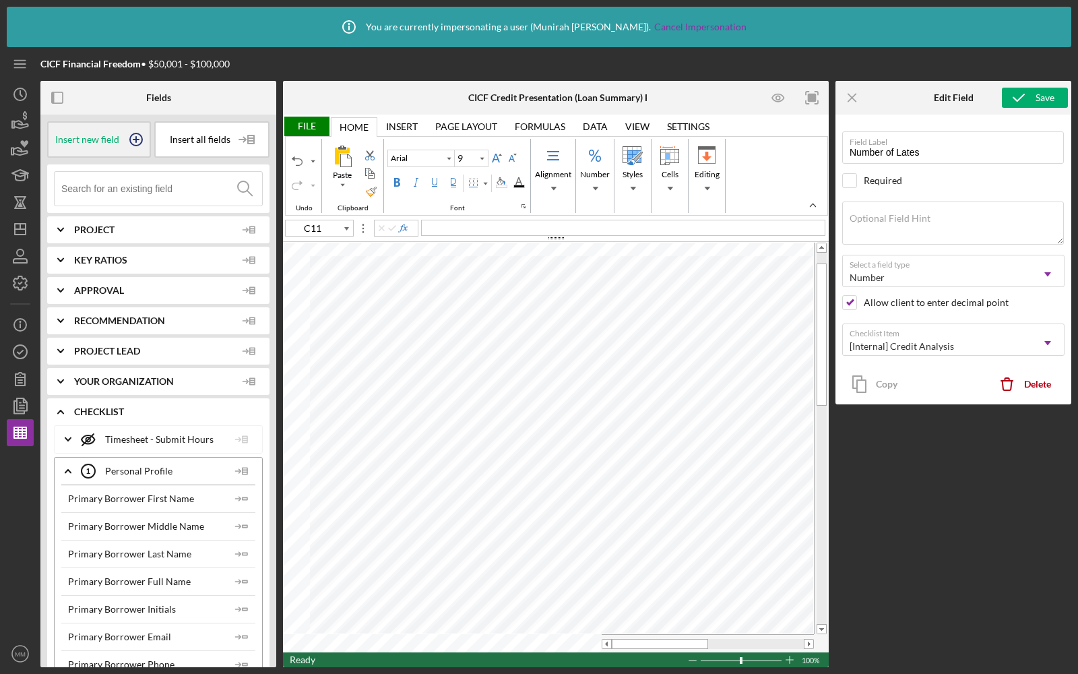
click at [100, 143] on span "Insert new field" at bounding box center [87, 139] width 64 height 11
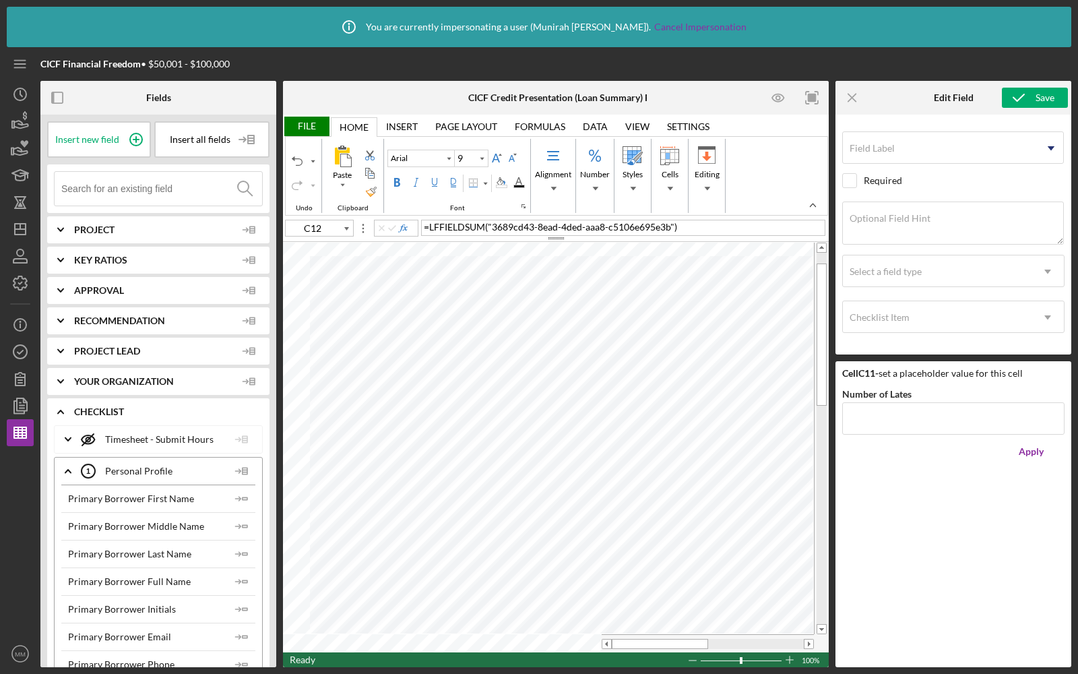
type input "C11"
click at [886, 145] on label "Field Label" at bounding box center [871, 148] width 45 height 11
click at [886, 145] on input "Field Label" at bounding box center [953, 147] width 222 height 32
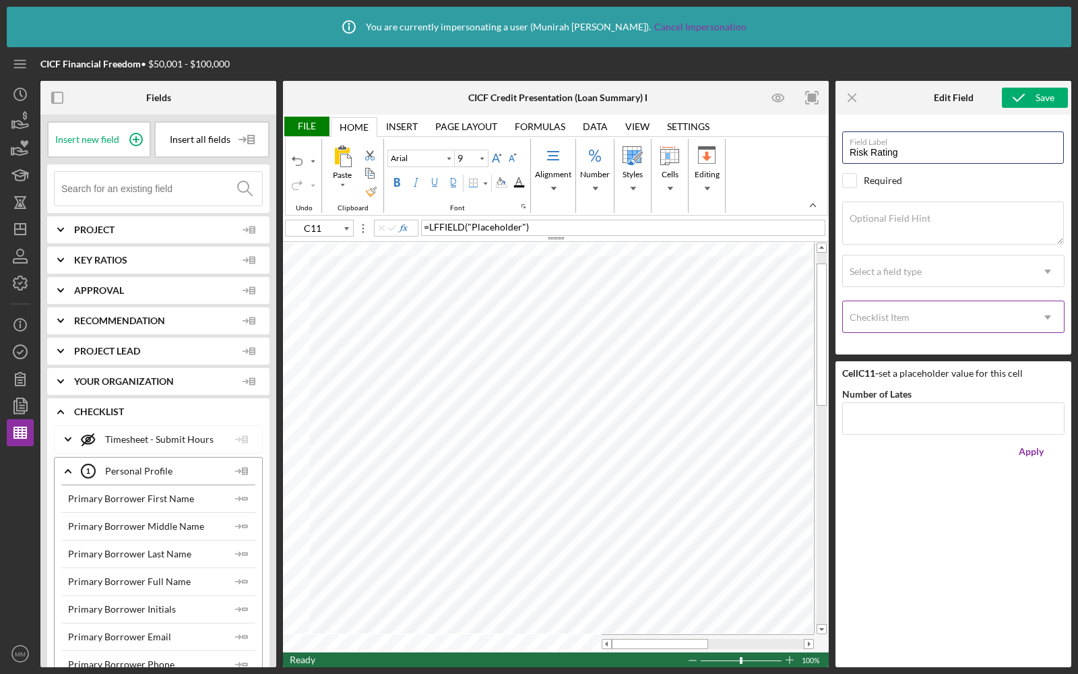
type input "Risk Rating"
click at [869, 322] on div "Checklist Item" at bounding box center [937, 317] width 189 height 31
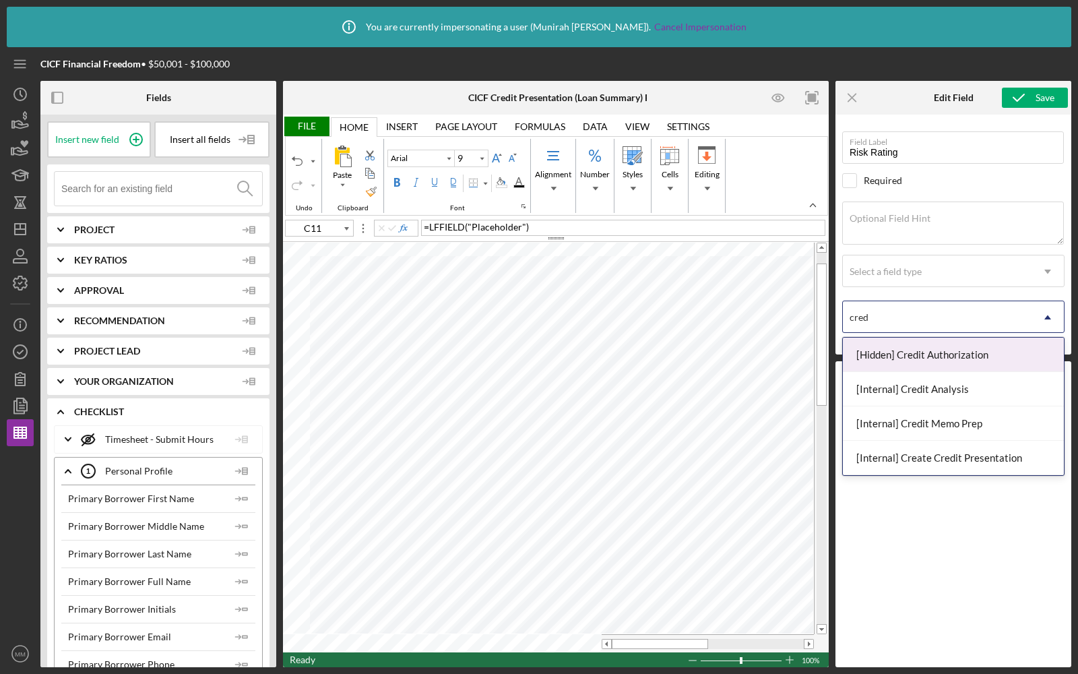
type input "credi"
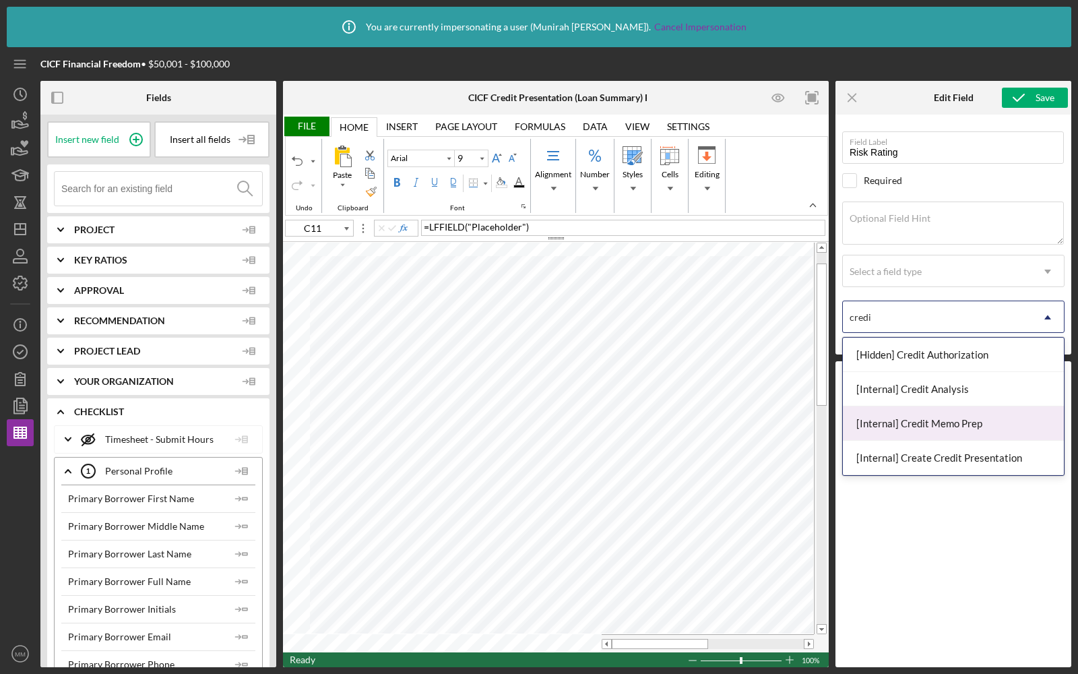
click at [915, 423] on div "[Internal] Credit Memo Prep" at bounding box center [953, 423] width 221 height 34
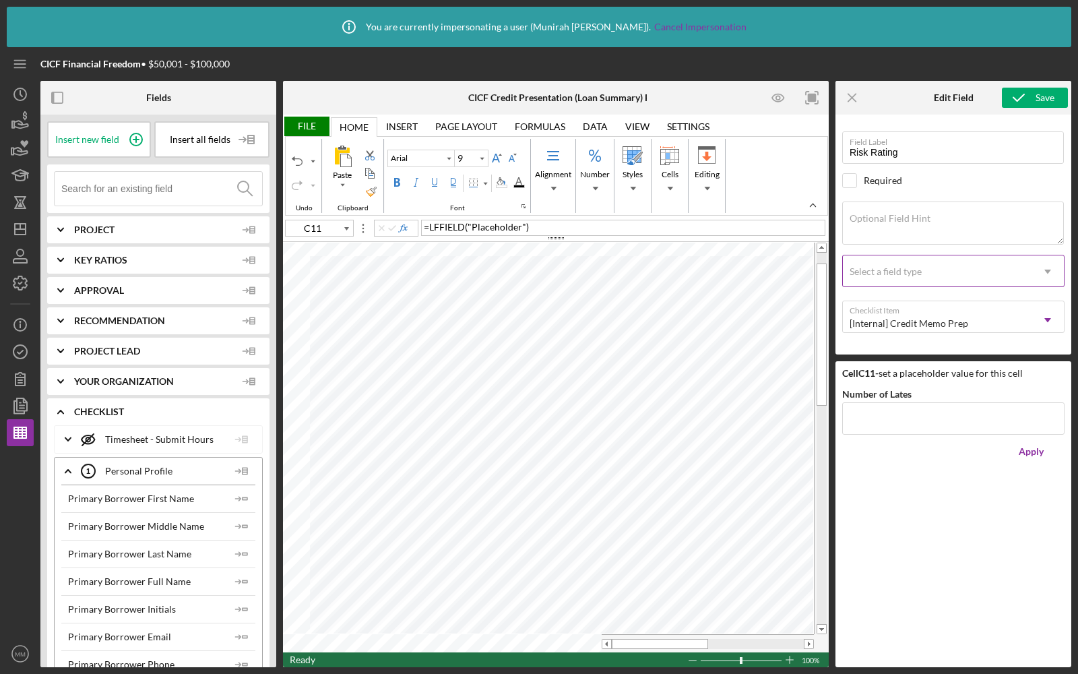
click at [890, 269] on div "Select a field type" at bounding box center [885, 271] width 72 height 11
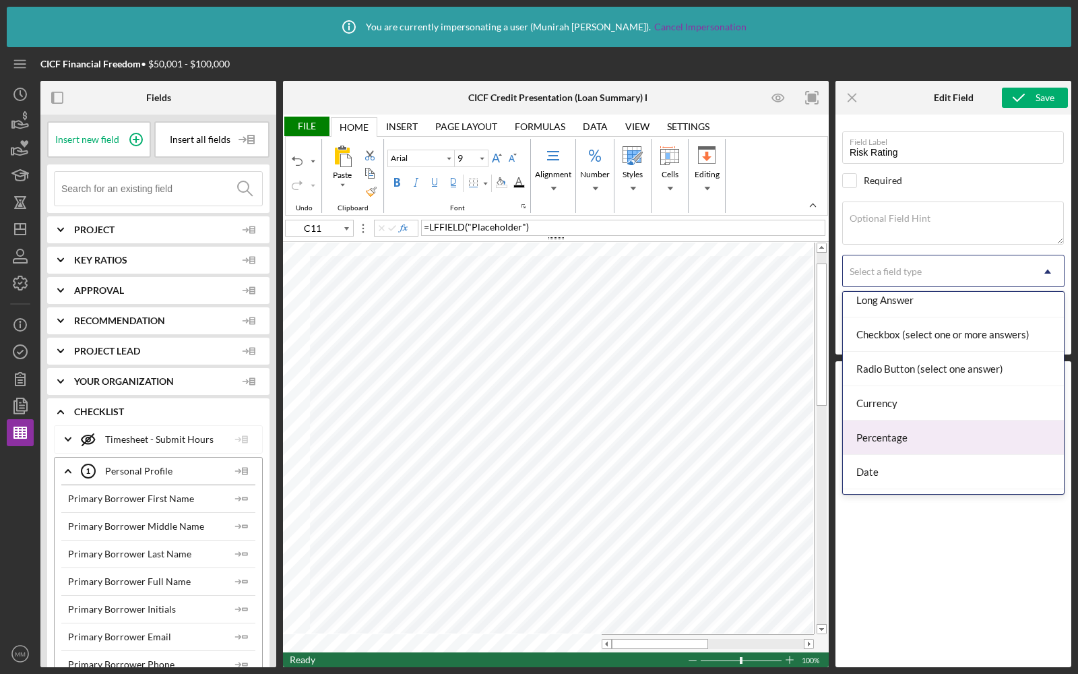
scroll to position [138, 0]
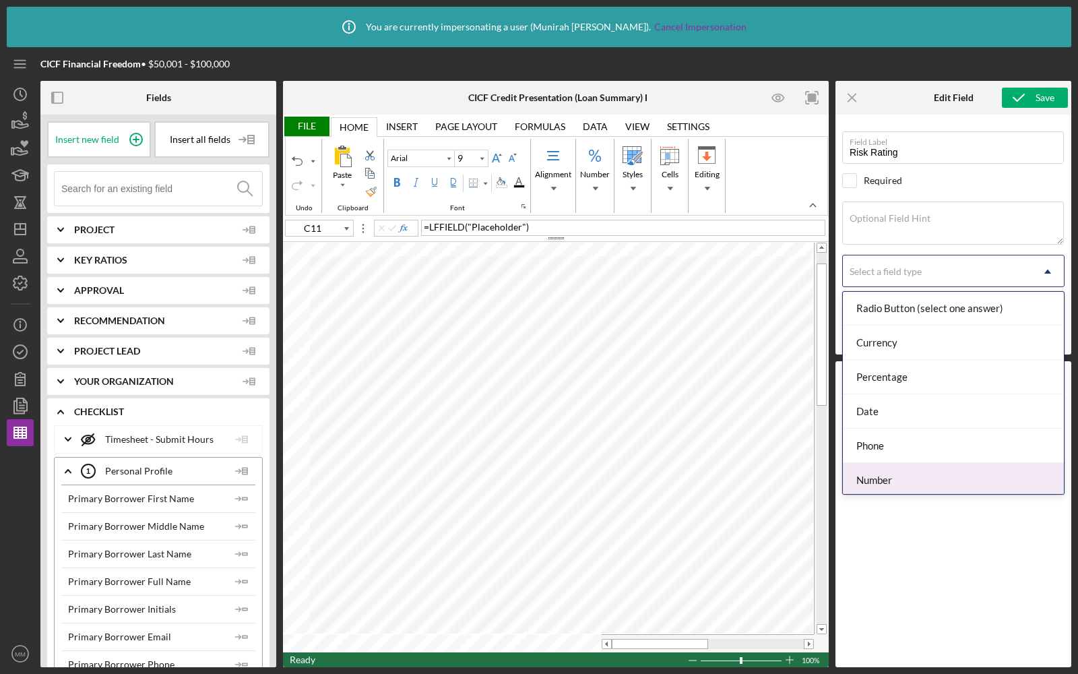
click at [891, 467] on div "Number" at bounding box center [953, 480] width 221 height 34
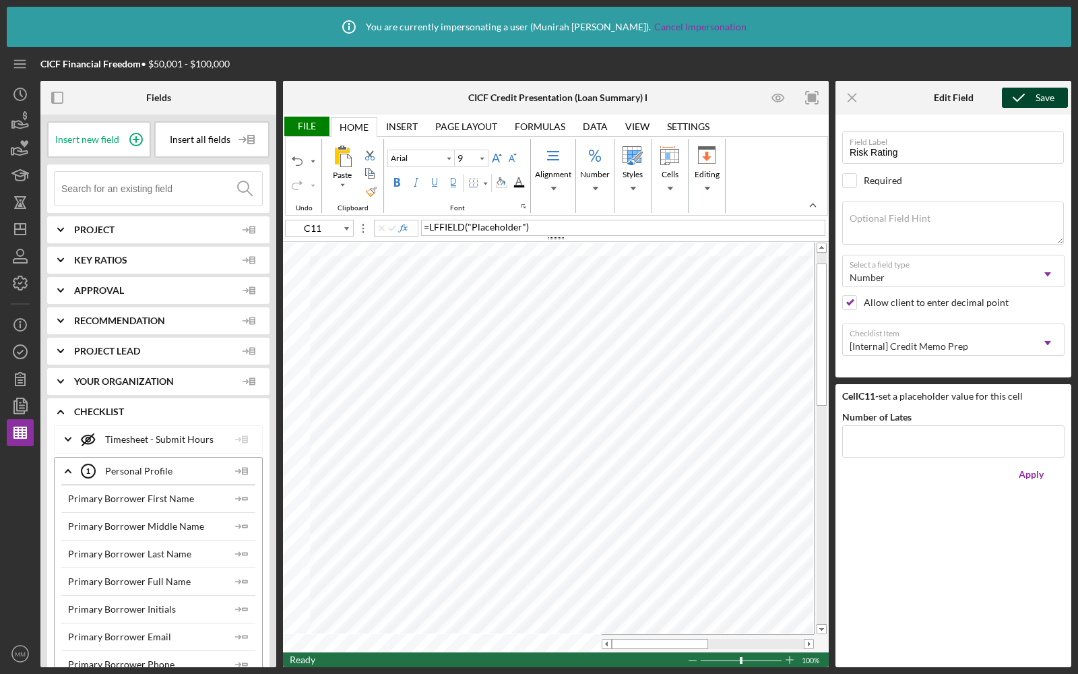
click at [1016, 98] on icon "submit" at bounding box center [1019, 98] width 34 height 34
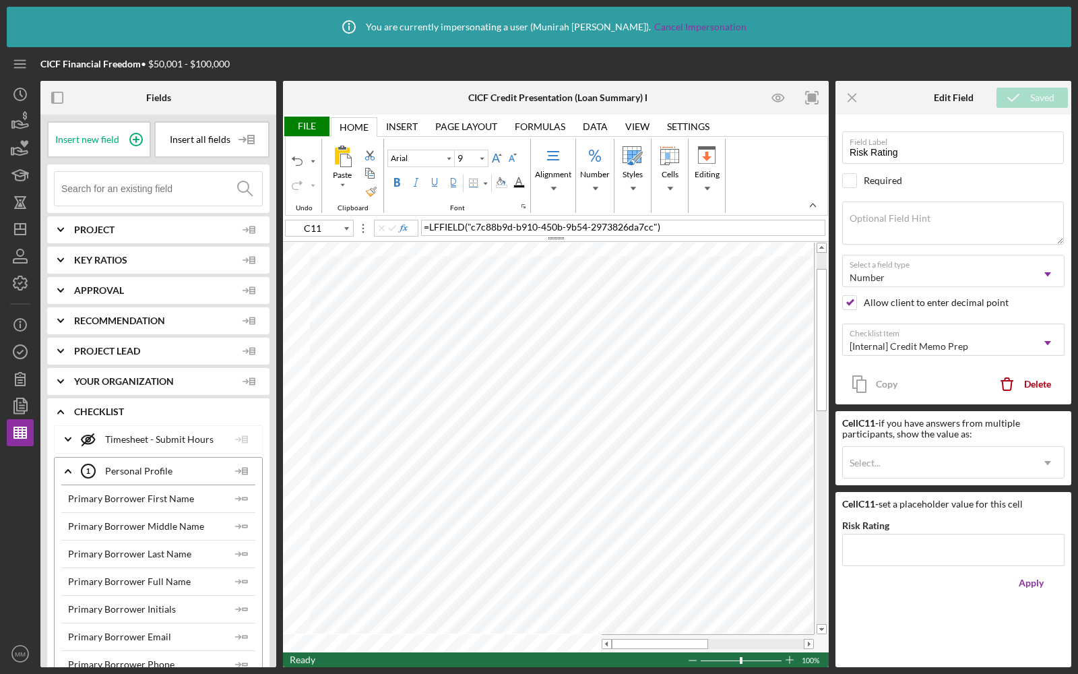
type input "C16"
click at [178, 191] on input at bounding box center [161, 189] width 201 height 34
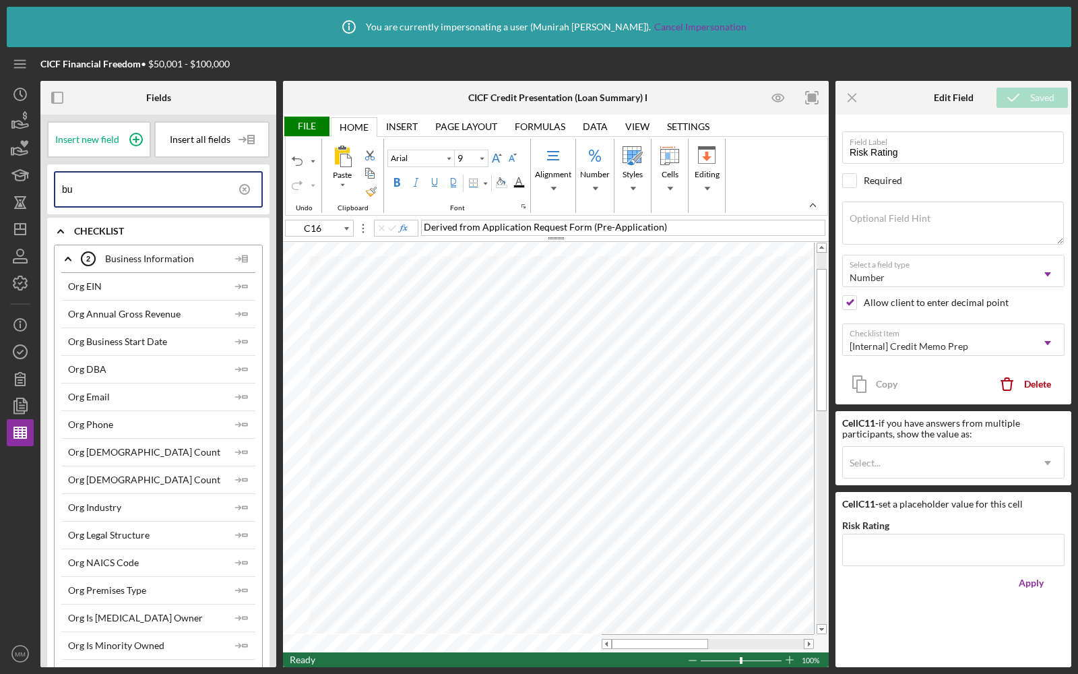
type input "b"
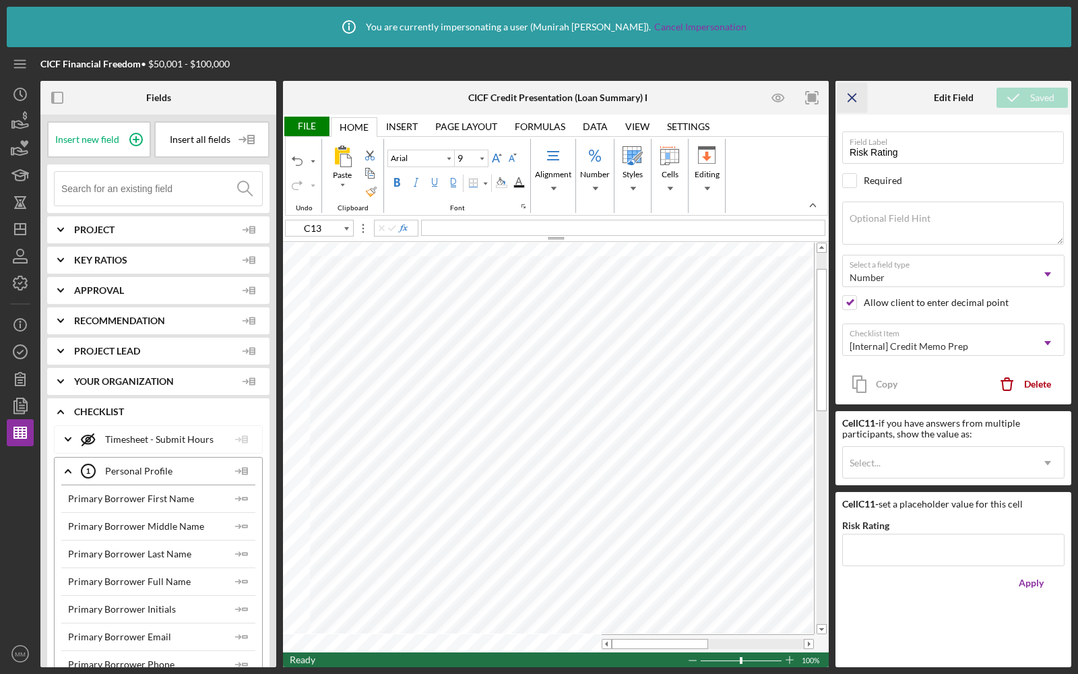
click at [855, 100] on icon "Icon/Menu Close" at bounding box center [852, 98] width 30 height 30
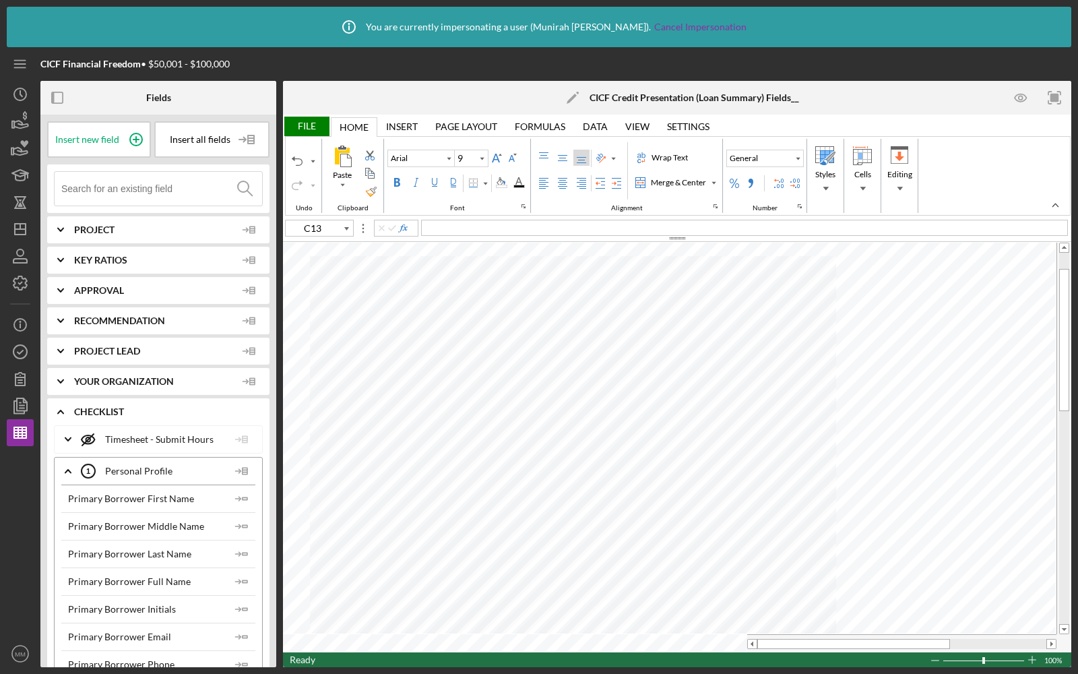
type input "C16"
click at [139, 188] on input at bounding box center [161, 189] width 201 height 34
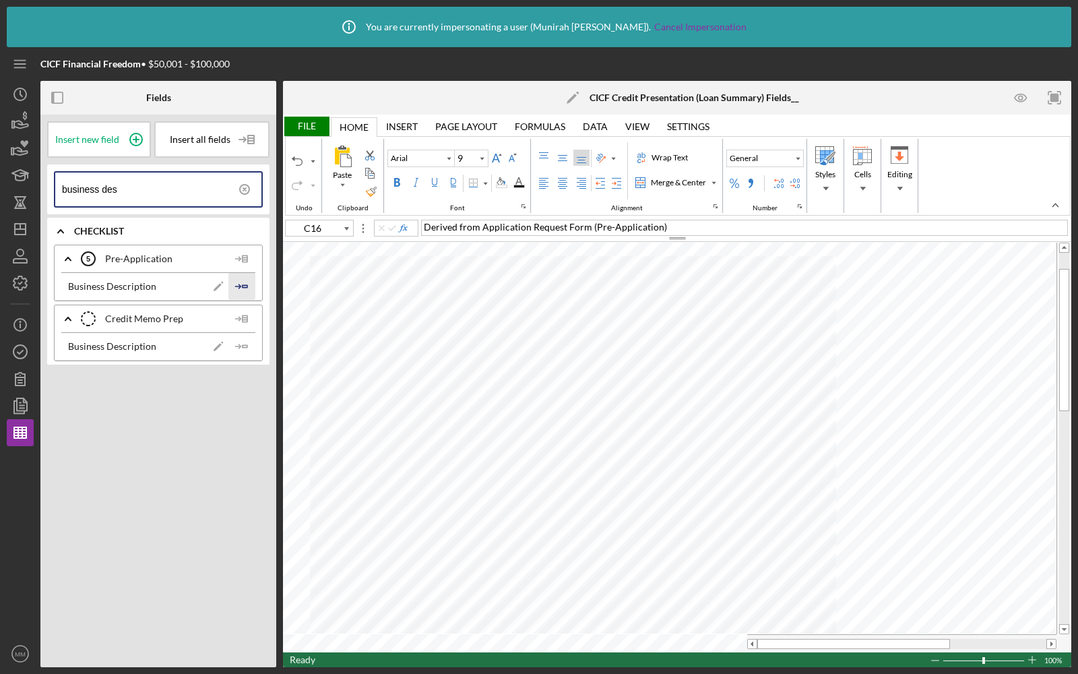
type input "business des"
click at [241, 285] on icon "Icon/Insert Field" at bounding box center [241, 286] width 27 height 27
type input "C17"
click at [148, 179] on input "business des" at bounding box center [161, 189] width 199 height 34
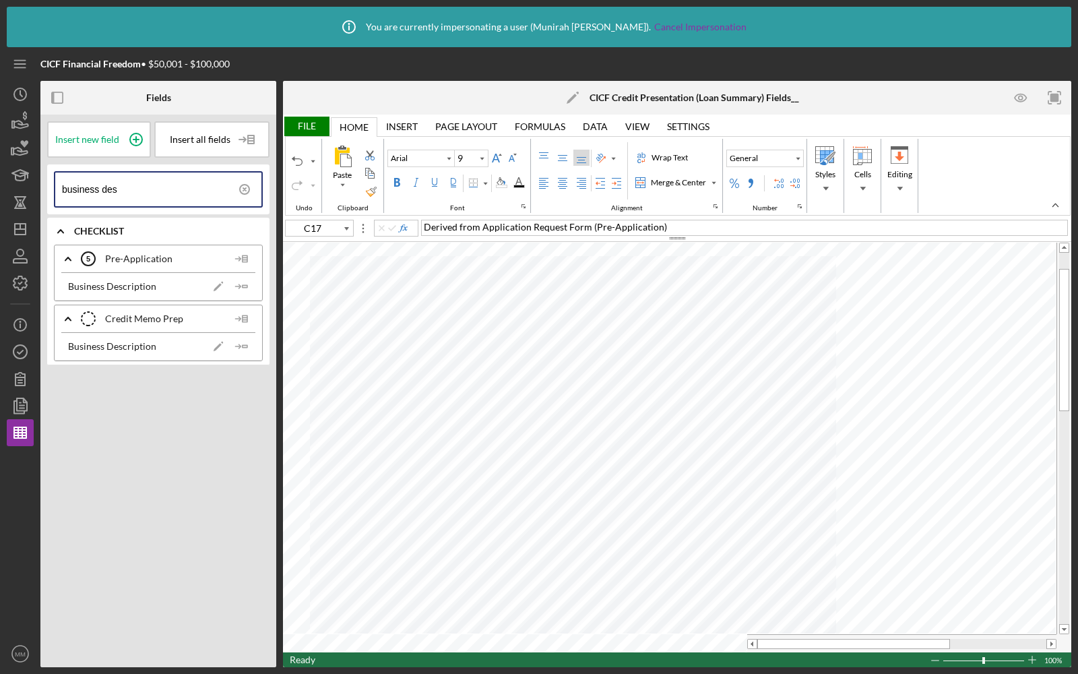
click at [148, 179] on input "business des" at bounding box center [161, 189] width 199 height 34
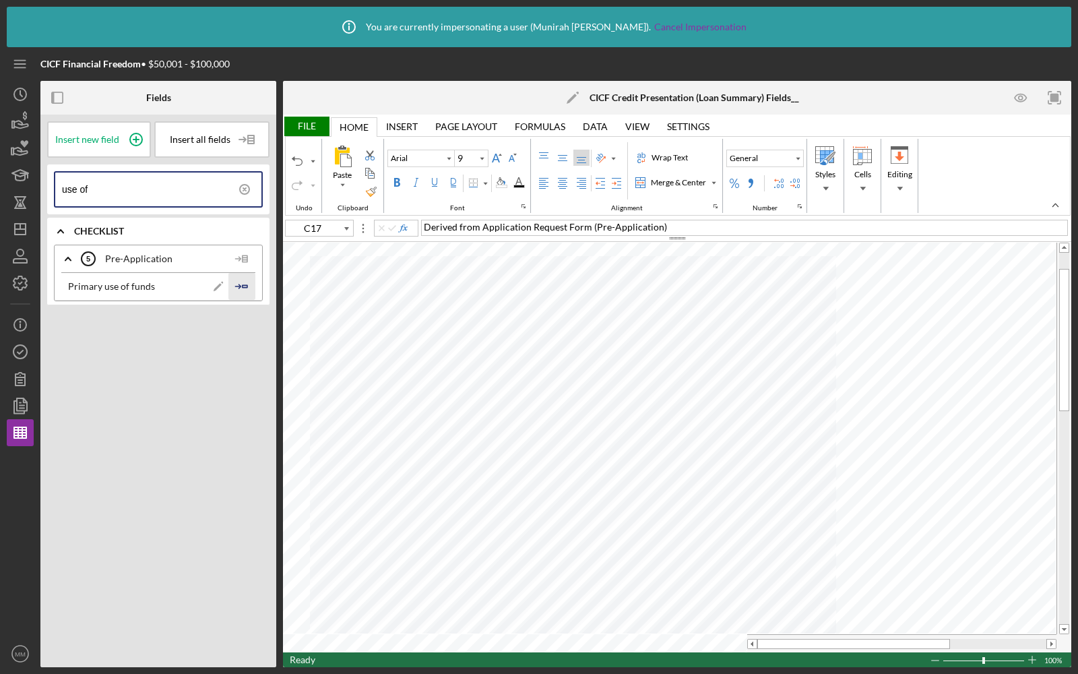
type input "use of"
click at [245, 279] on icon "Icon/Insert Field" at bounding box center [241, 286] width 27 height 27
type input "C18"
click at [108, 195] on input "use of" at bounding box center [161, 189] width 199 height 34
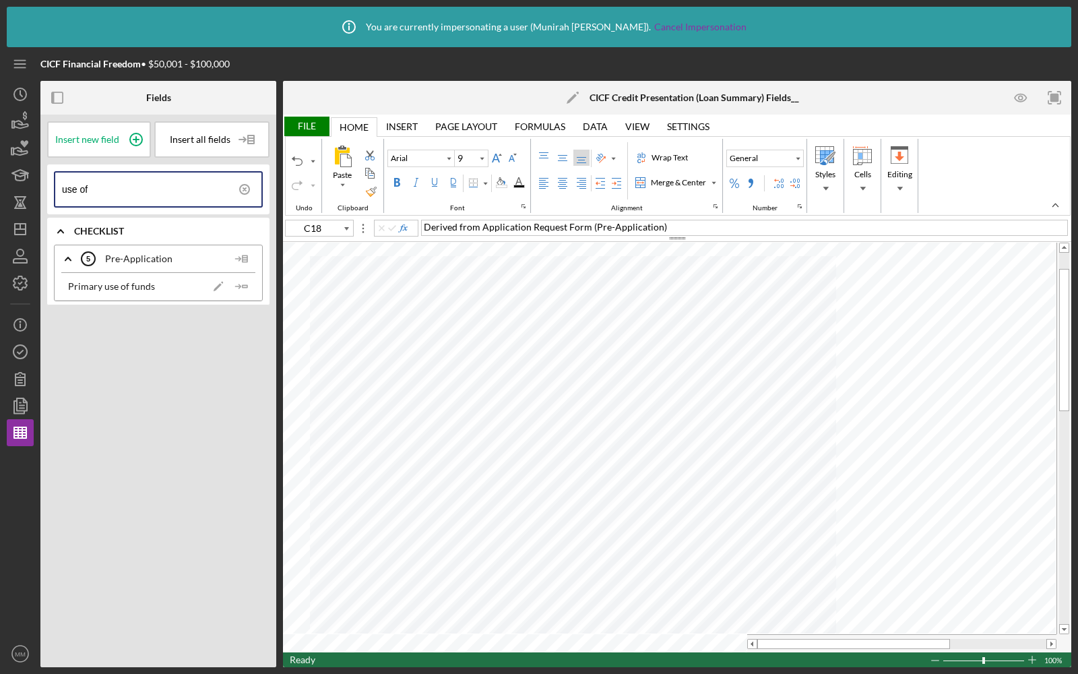
click at [108, 195] on input "use of" at bounding box center [161, 189] width 199 height 34
type input "repay"
click at [245, 280] on icon "Icon/Insert Field" at bounding box center [241, 286] width 27 height 27
type input "C19"
click at [122, 192] on input "repay" at bounding box center [161, 189] width 199 height 34
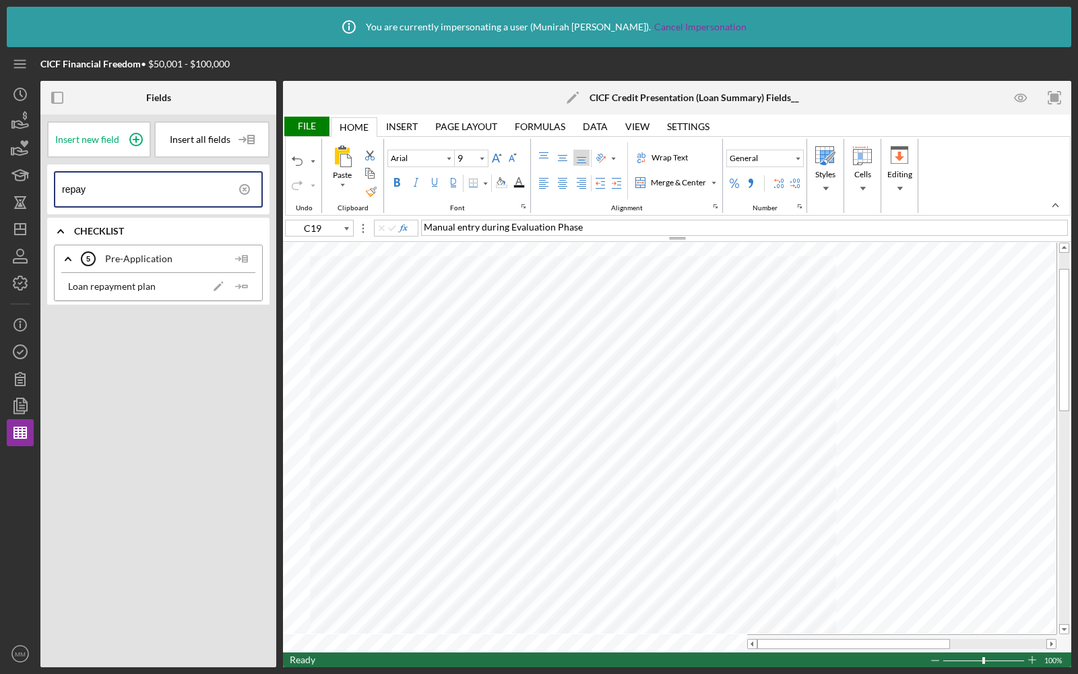
click at [122, 192] on input "repay" at bounding box center [161, 189] width 199 height 34
type input "stren"
click at [236, 286] on line "button" at bounding box center [237, 286] width 5 height 0
type input "C20"
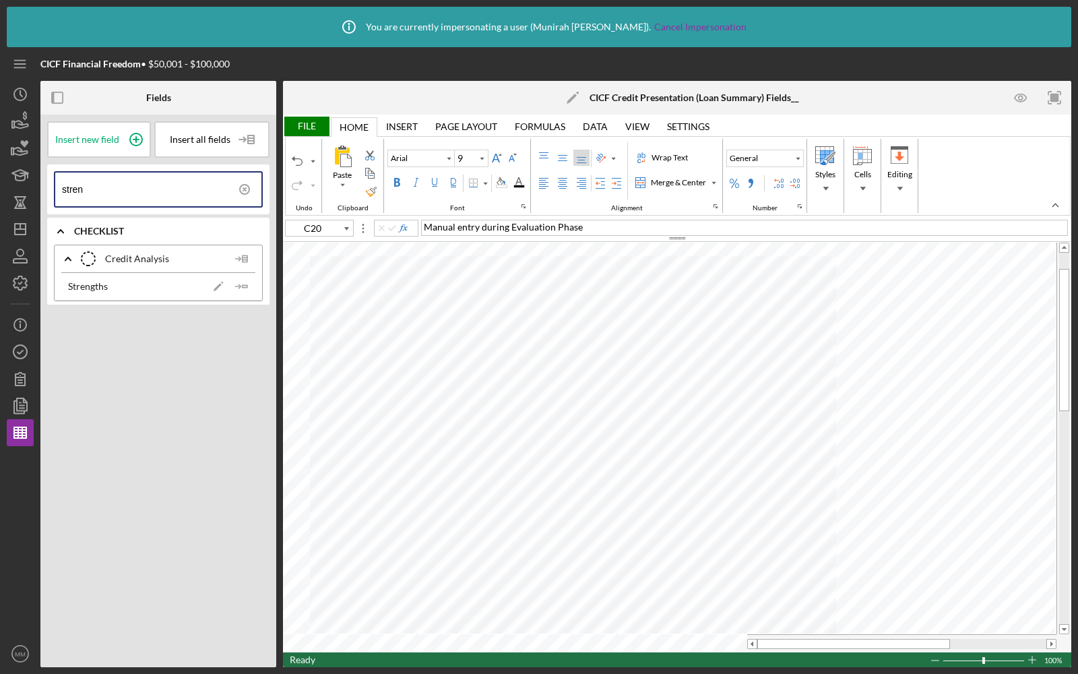
click at [161, 191] on input "stren" at bounding box center [161, 189] width 199 height 34
type input "weak"
click at [236, 283] on icon "Icon/Insert Field" at bounding box center [241, 286] width 27 height 27
type input "C21"
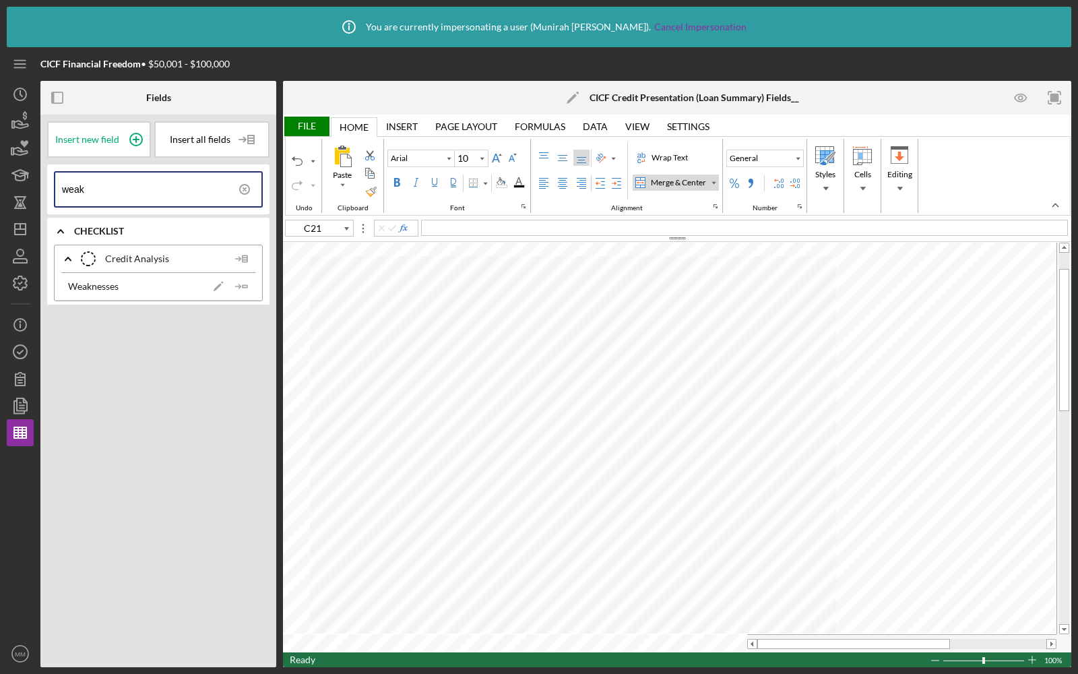
click at [309, 131] on div "File" at bounding box center [306, 127] width 46 height 20
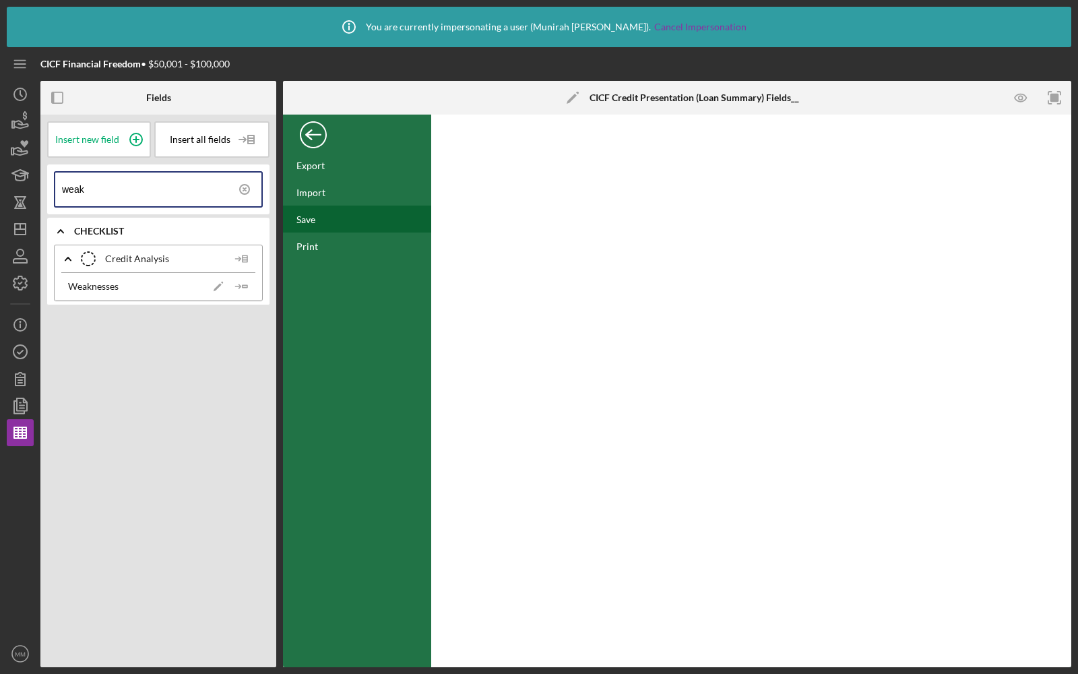
click at [319, 213] on div "Save" at bounding box center [357, 218] width 148 height 27
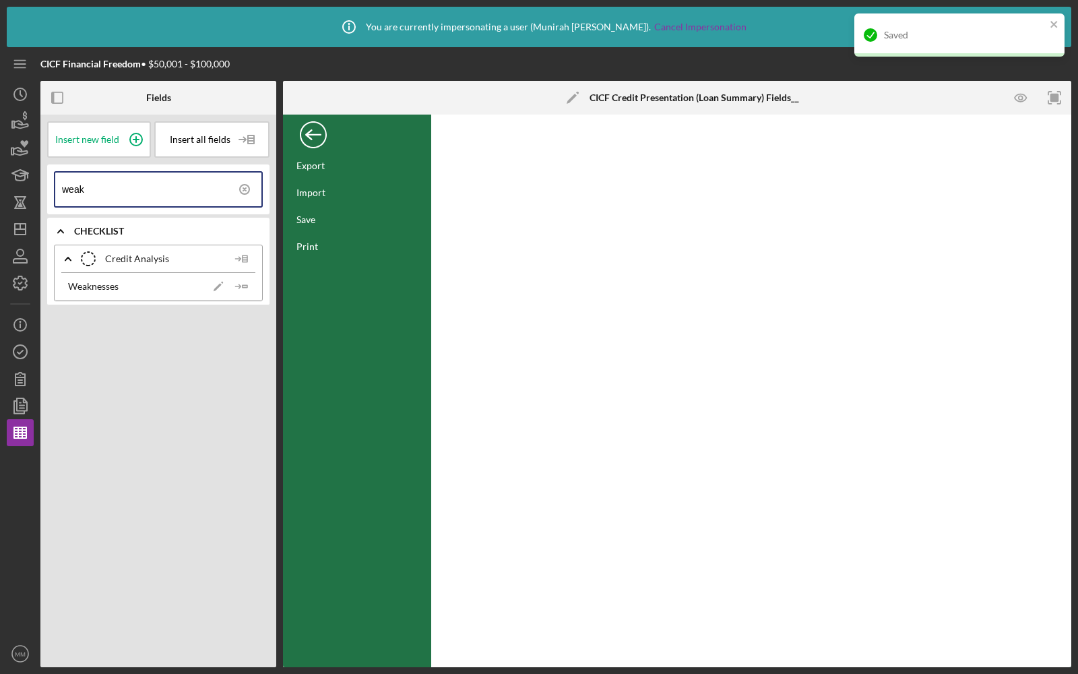
click at [309, 129] on div "Back" at bounding box center [313, 131] width 27 height 27
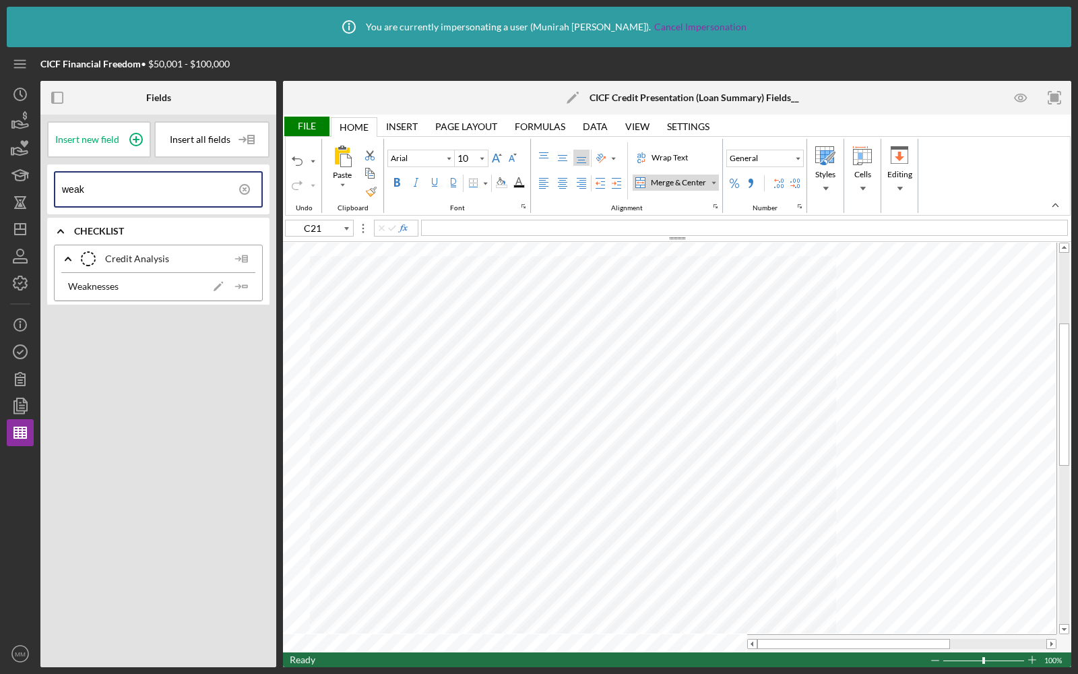
type input "9"
type input "C30"
click at [245, 187] on icon at bounding box center [245, 189] width 34 height 34
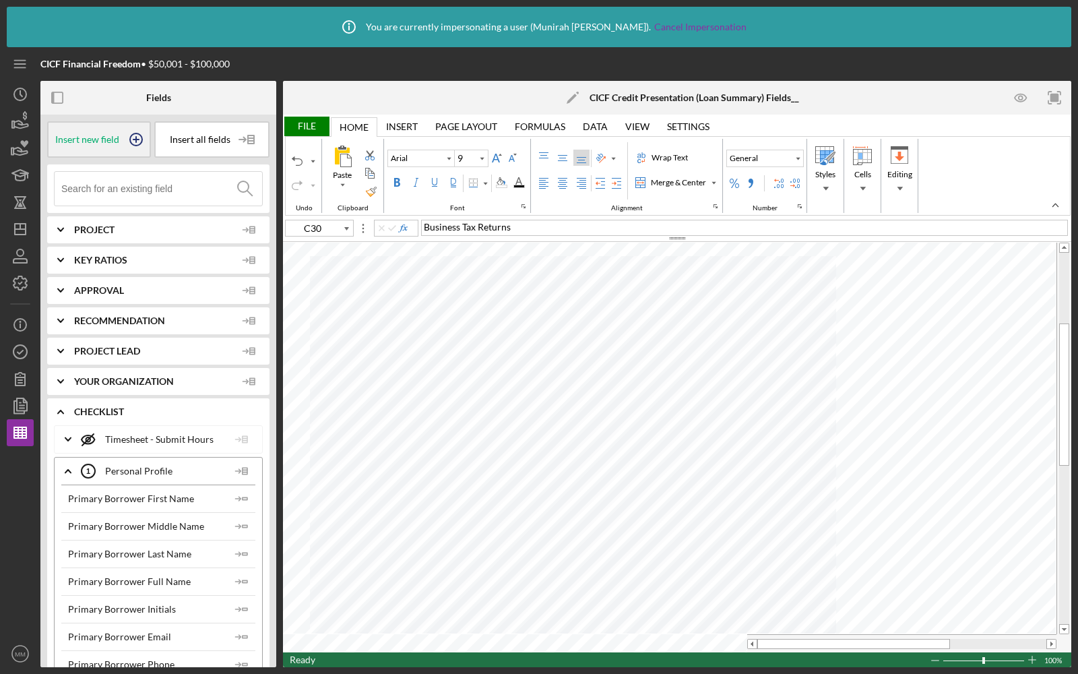
click at [102, 141] on span "Insert new field" at bounding box center [87, 139] width 64 height 11
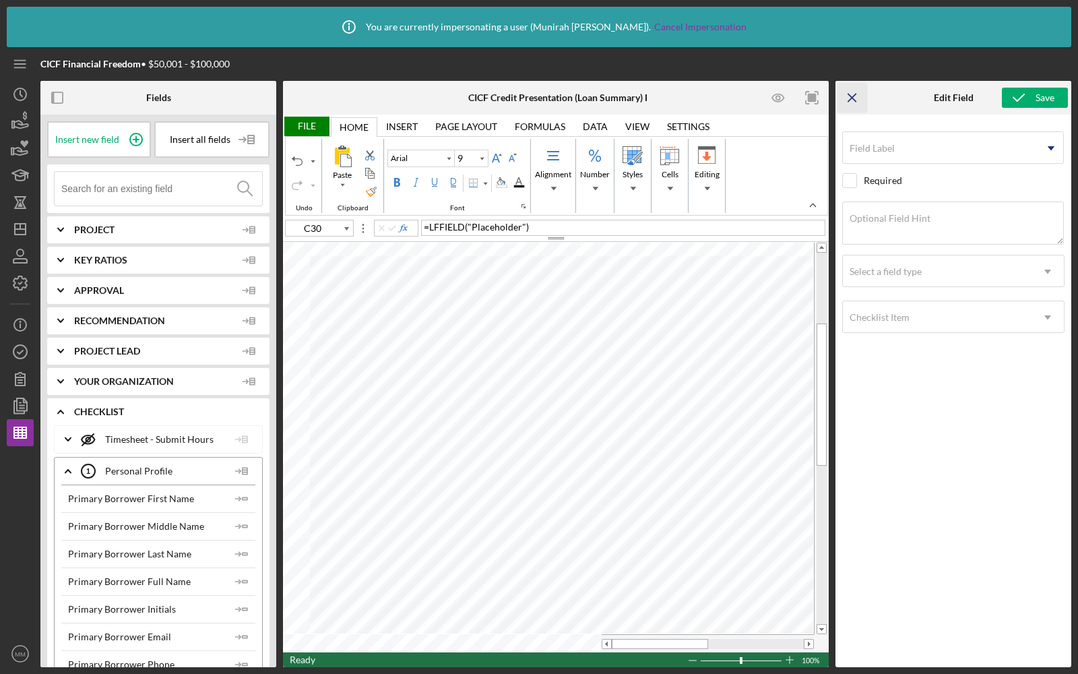
click at [846, 97] on icon "Icon/Menu Close" at bounding box center [852, 98] width 30 height 30
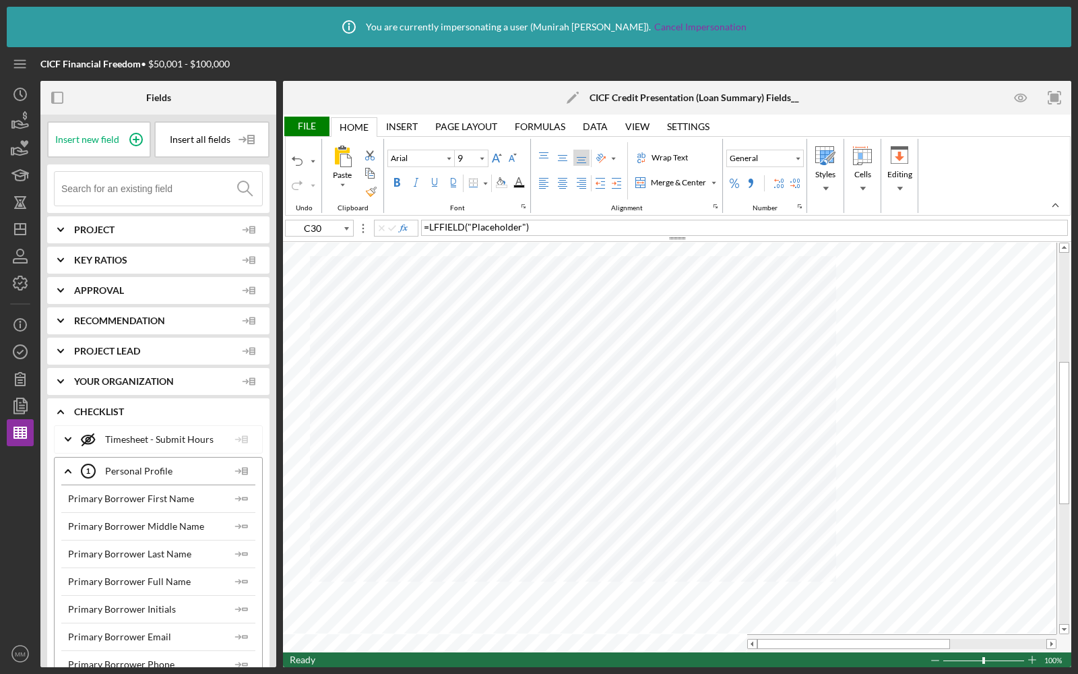
click at [302, 125] on div "File" at bounding box center [306, 127] width 46 height 20
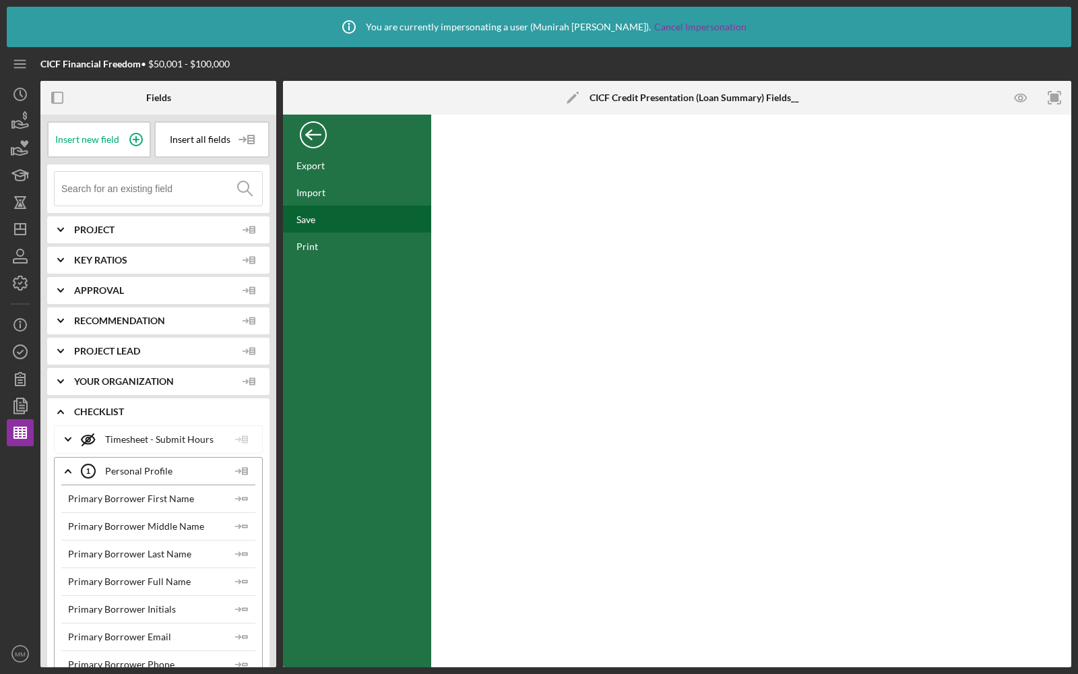
click at [304, 222] on div "Save" at bounding box center [305, 219] width 19 height 11
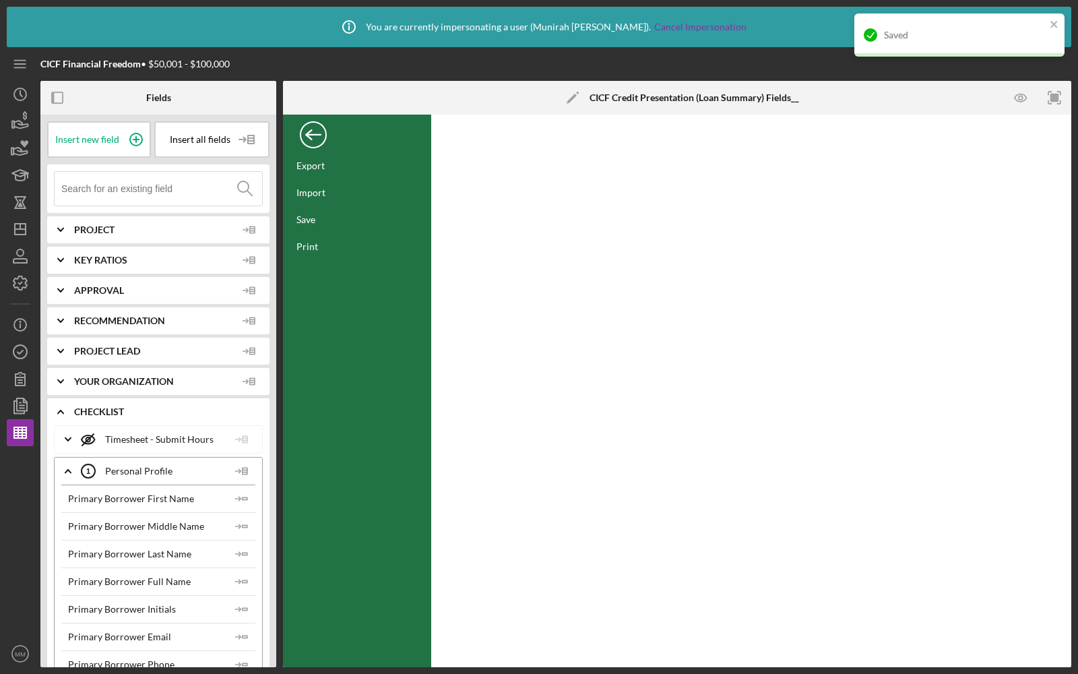
click at [313, 135] on div "Back" at bounding box center [313, 131] width 27 height 27
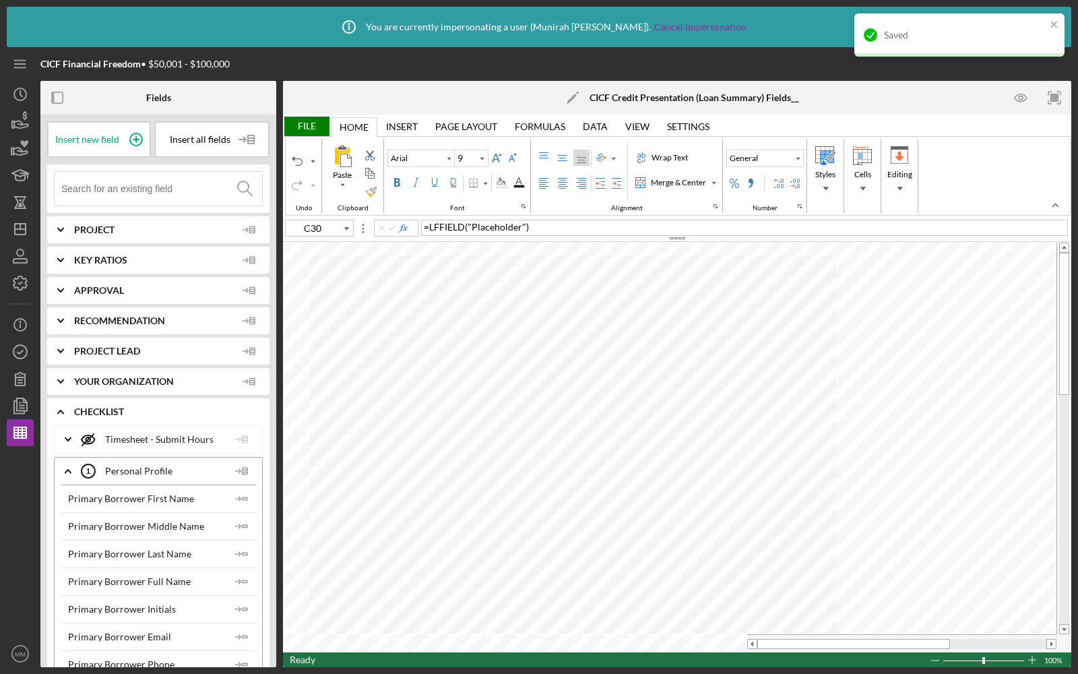
type input "D23"
type input "10"
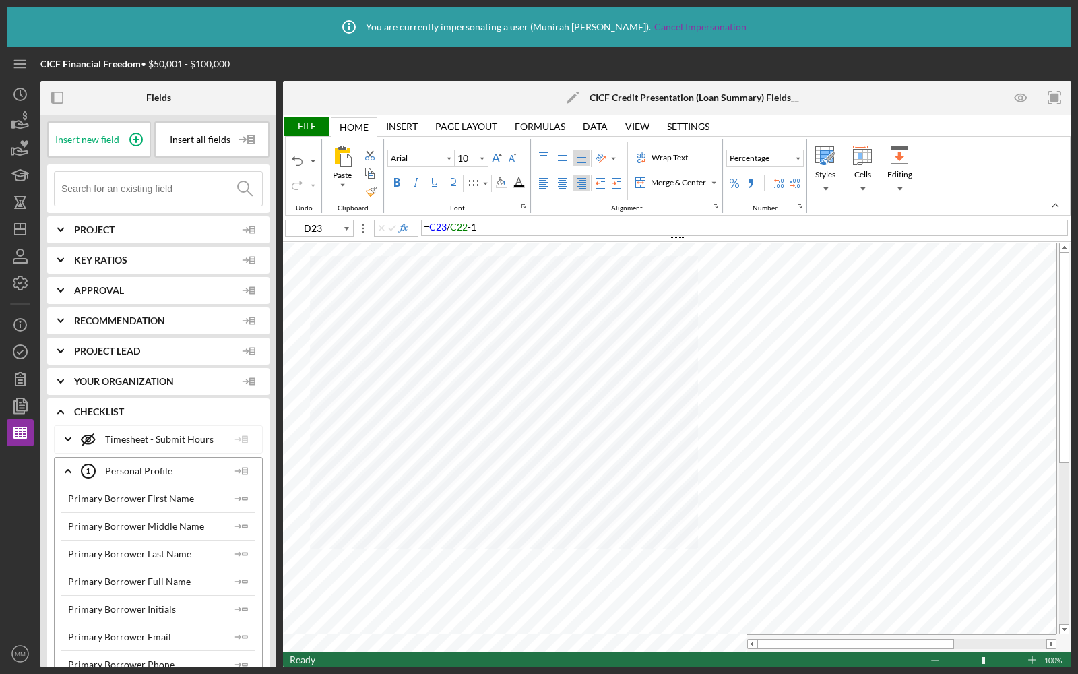
type input "H14"
type input "Risk Matrix"
type input "C30"
type input "9"
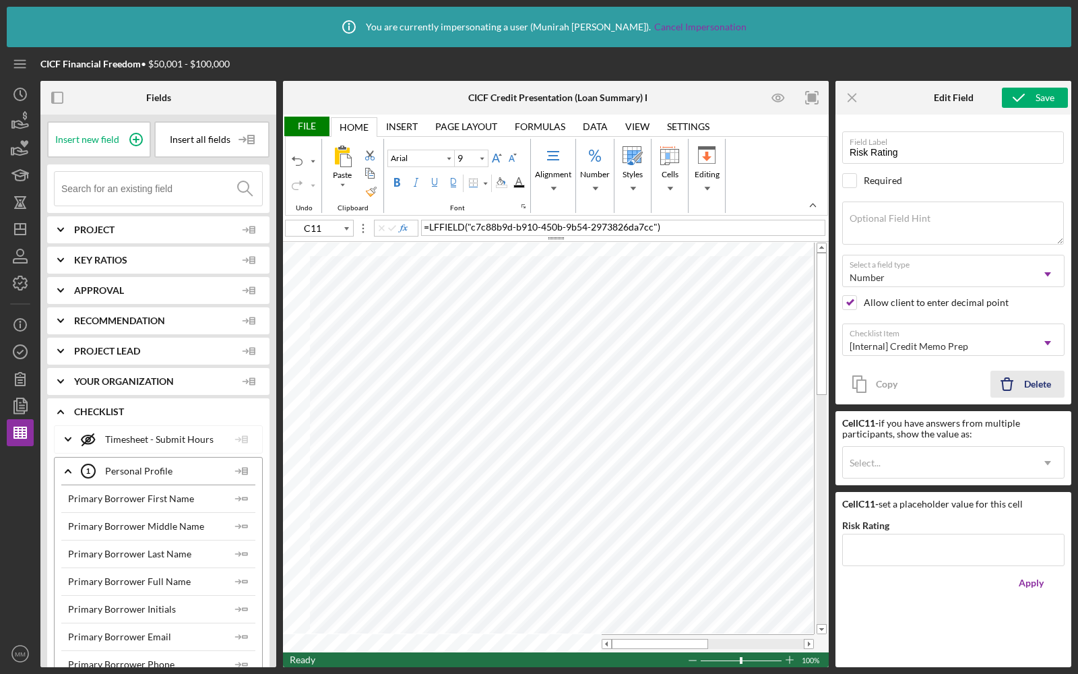
click at [1015, 379] on icon "Icon/Delete" at bounding box center [1007, 384] width 34 height 34
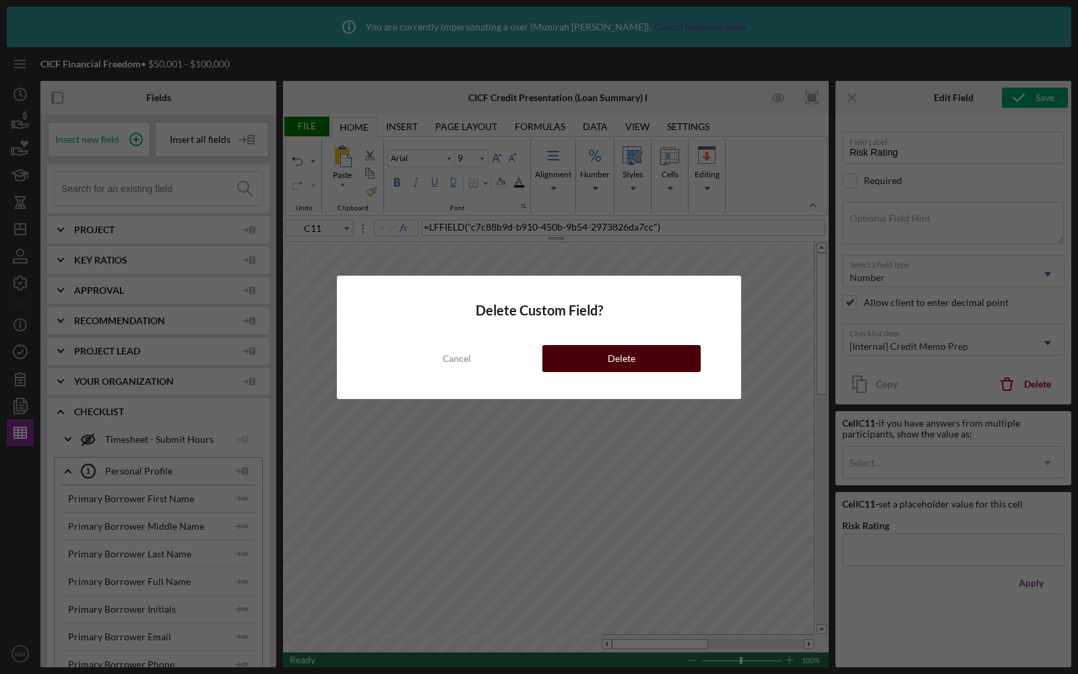
click at [661, 356] on button "Delete" at bounding box center [621, 358] width 158 height 27
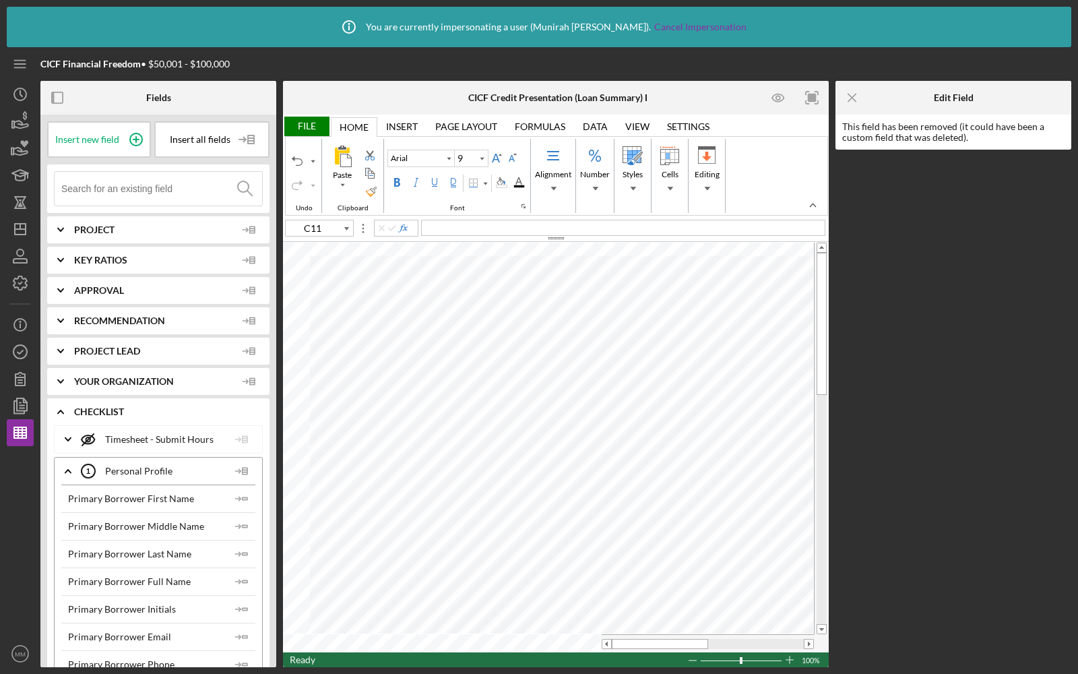
type input "D26"
type input "10"
type input "C11"
type input "9"
type input "10"
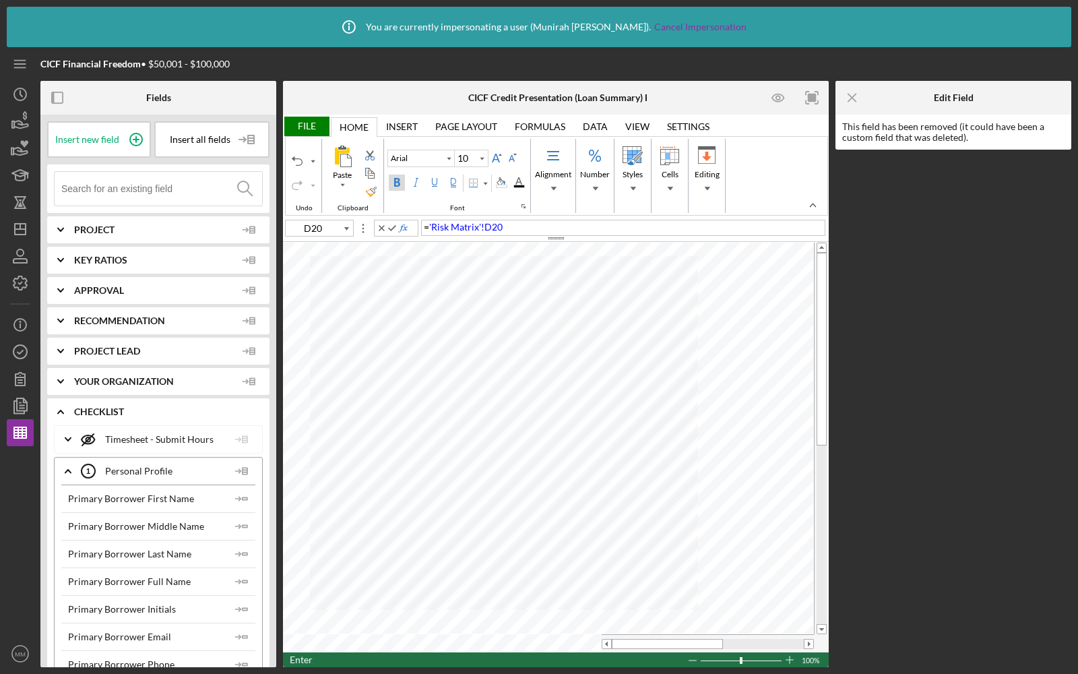
type input "C12"
type input "9"
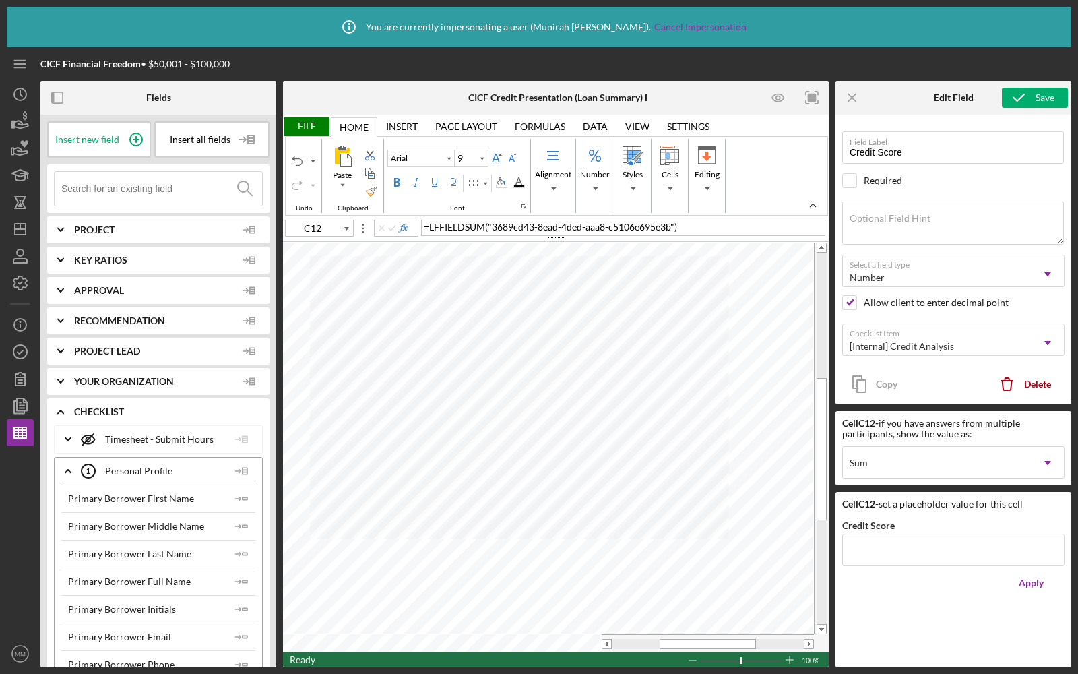
type input "J13"
type input "10"
type input "J13"
type input "Calibri"
type input "12"
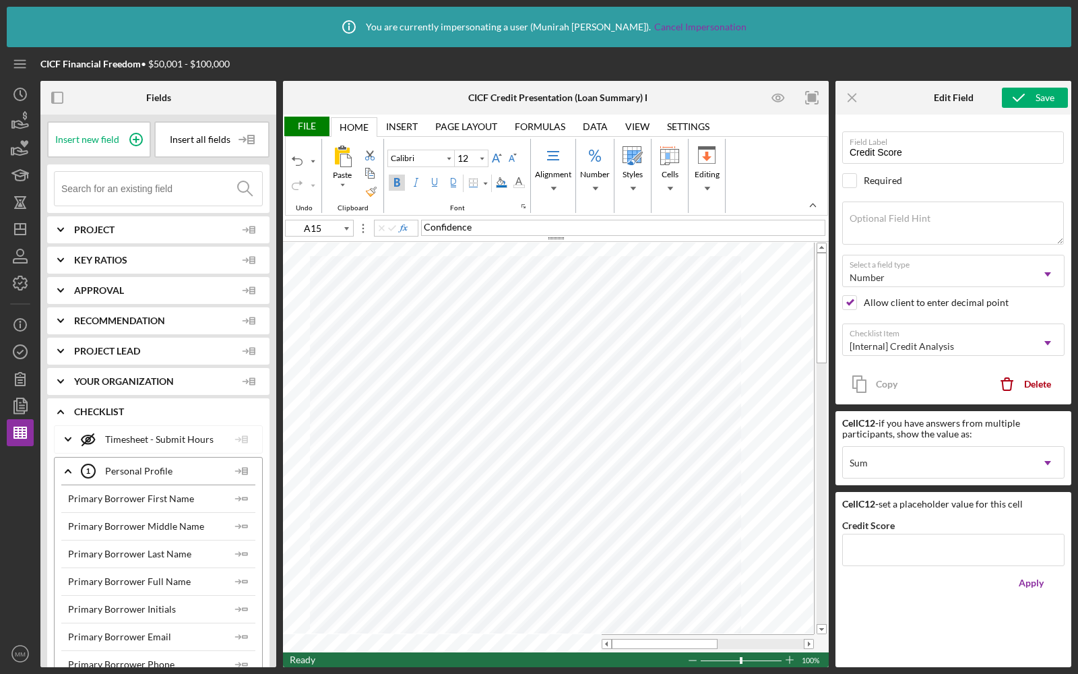
type input "D20"
type input "Arial"
type input "10"
type input "A15"
type input "Calibri"
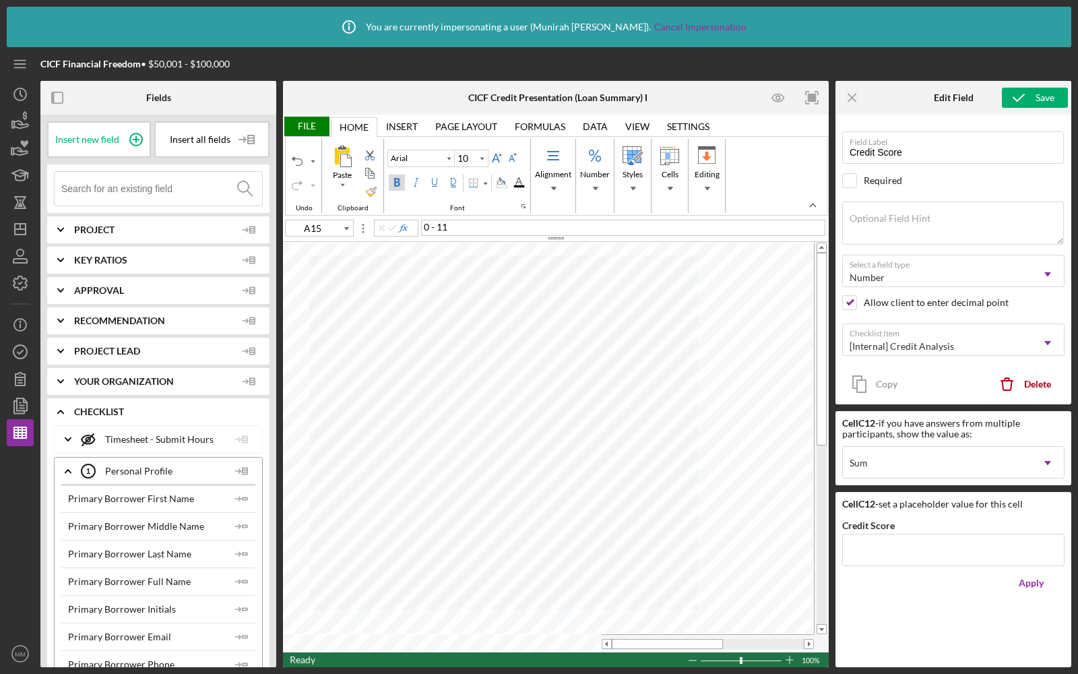
type input "12"
type input "D20"
type input "Arial"
type input "10"
type input "Calibri"
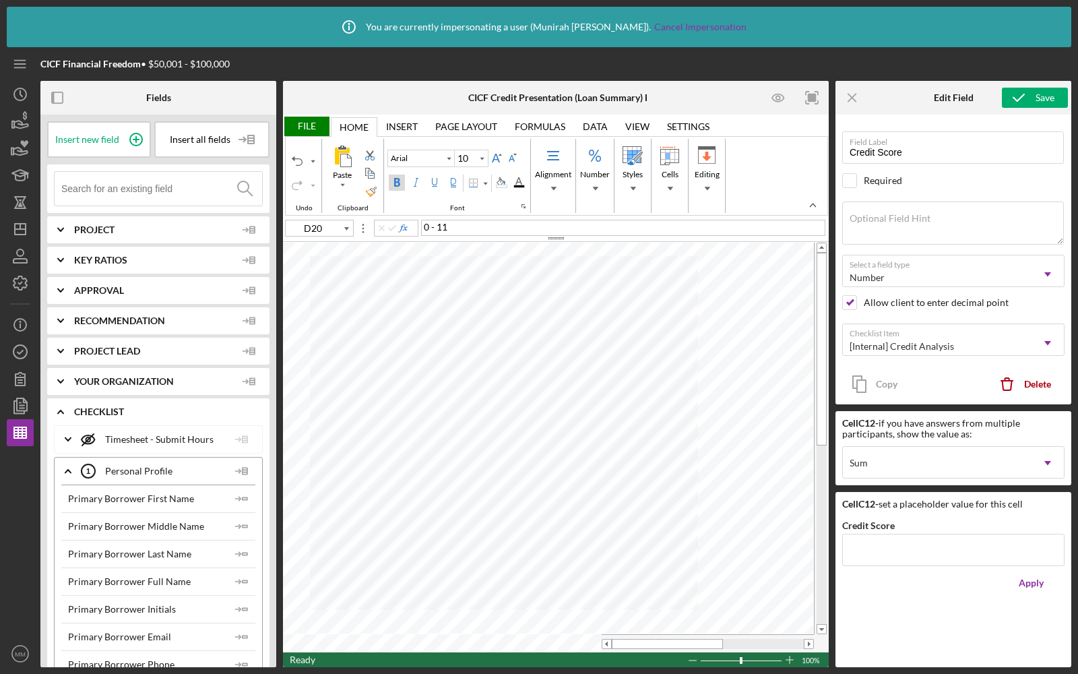
type input "12"
type input "B19"
type input "Arial"
type input "10"
type input "E15"
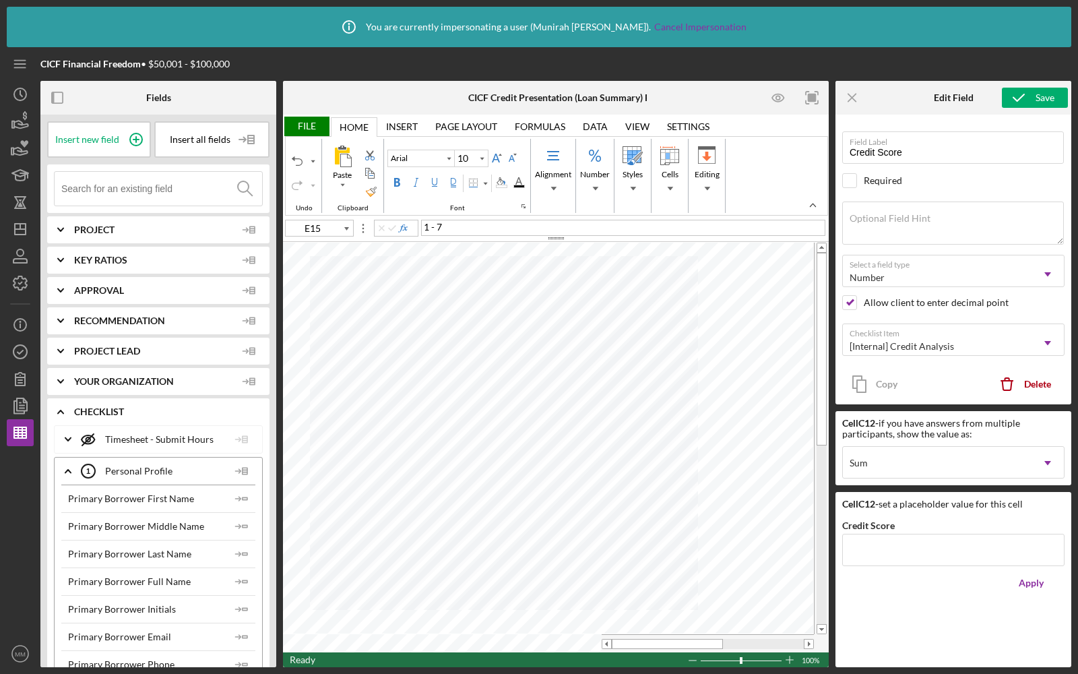
type input "Calibri"
type input "12"
type input "D17"
type input "Arial"
type input "10"
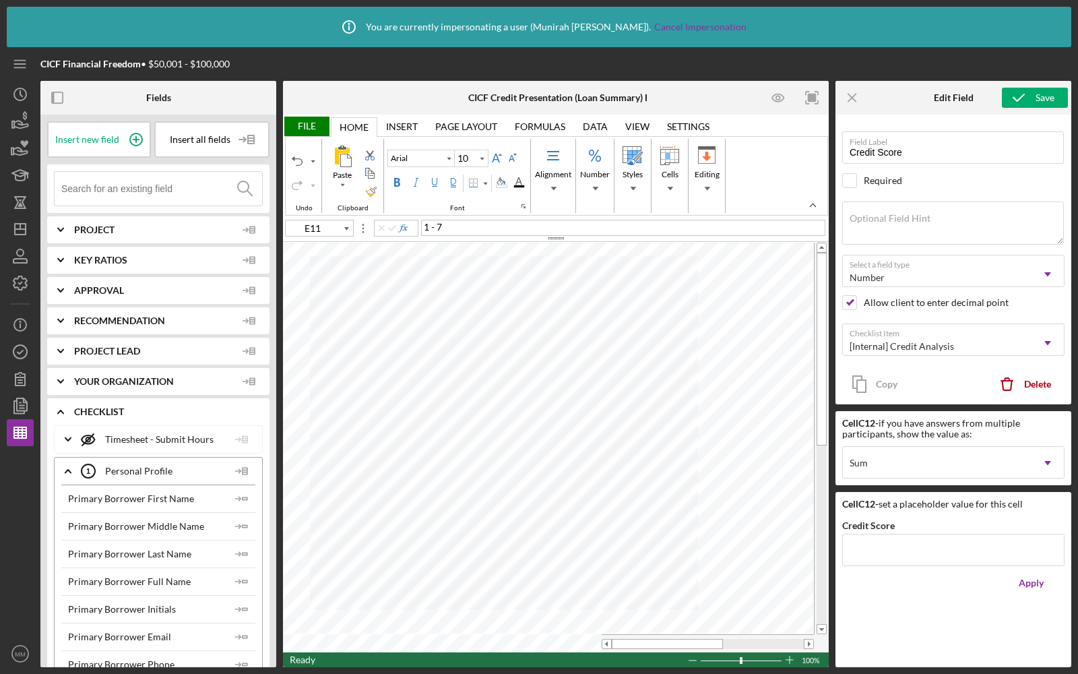
type input "A15"
type input "Calibri"
type input "12"
type input "D23"
type input "Arial"
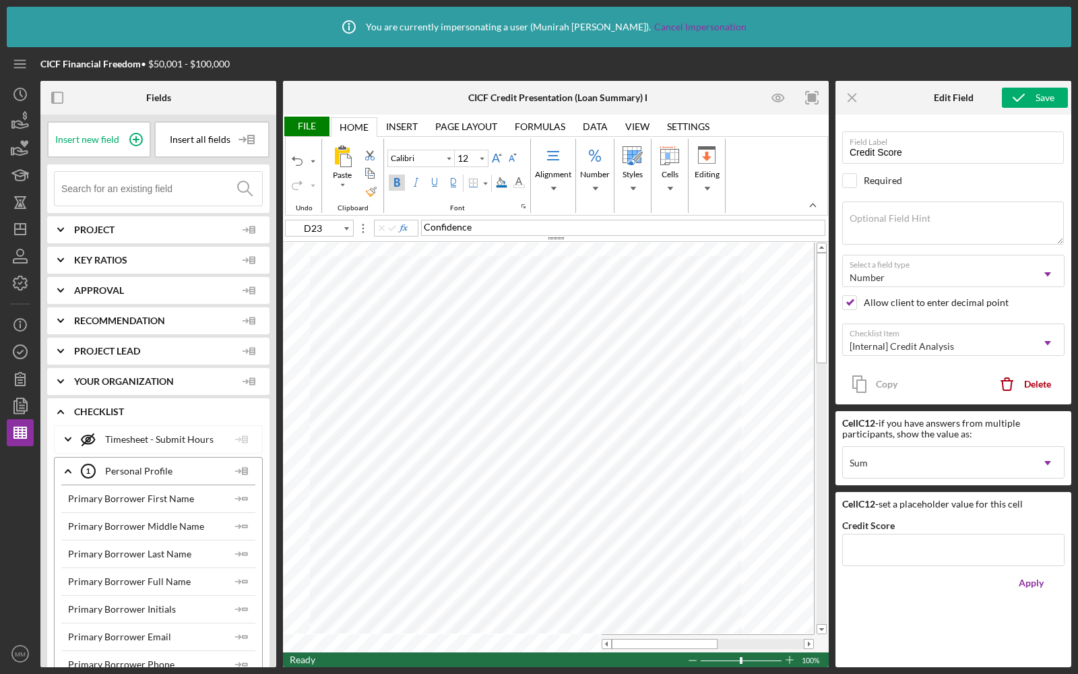
type input "10"
click at [294, 127] on div "File" at bounding box center [306, 127] width 46 height 20
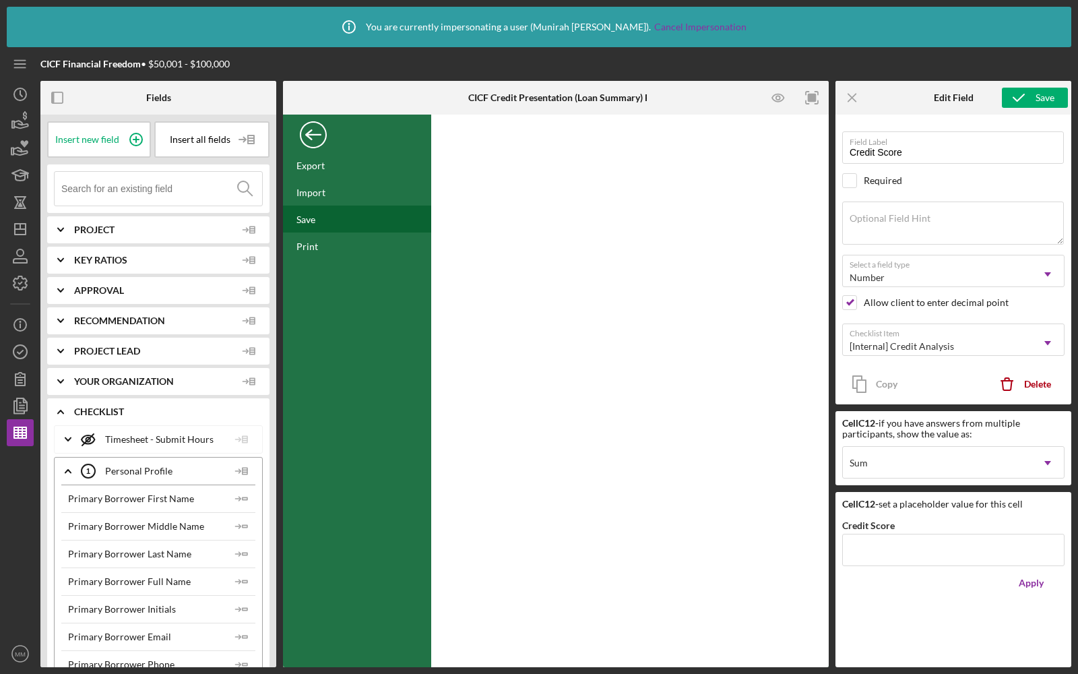
click at [325, 212] on div "Save" at bounding box center [357, 218] width 148 height 27
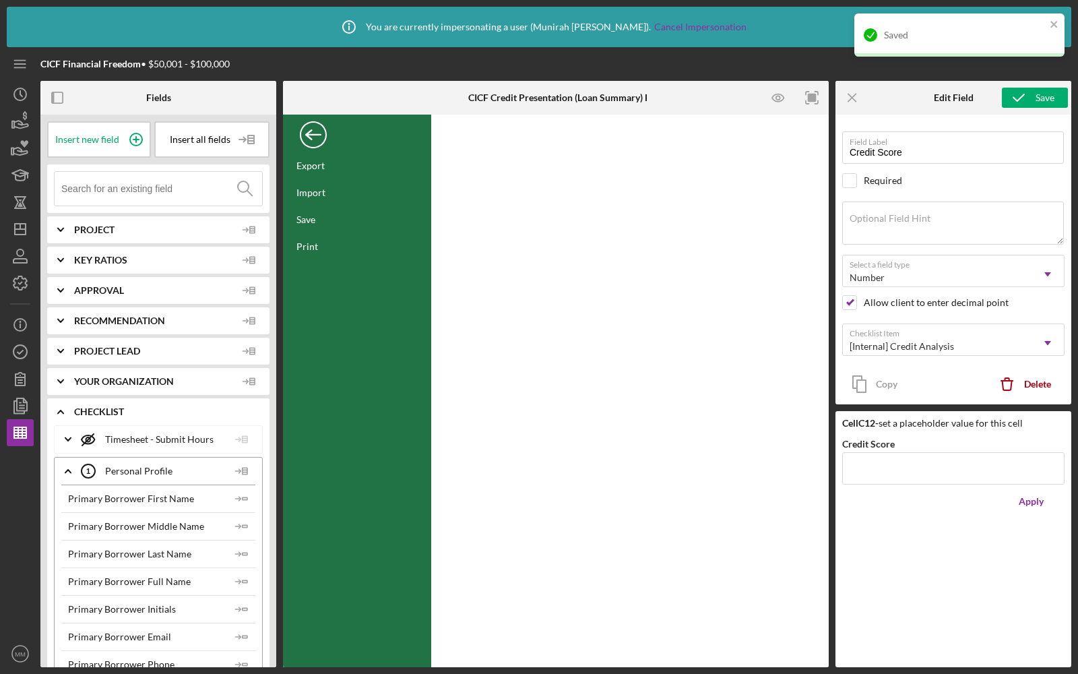
click at [317, 136] on div "Back" at bounding box center [313, 131] width 27 height 27
